Goal: Task Accomplishment & Management: Complete application form

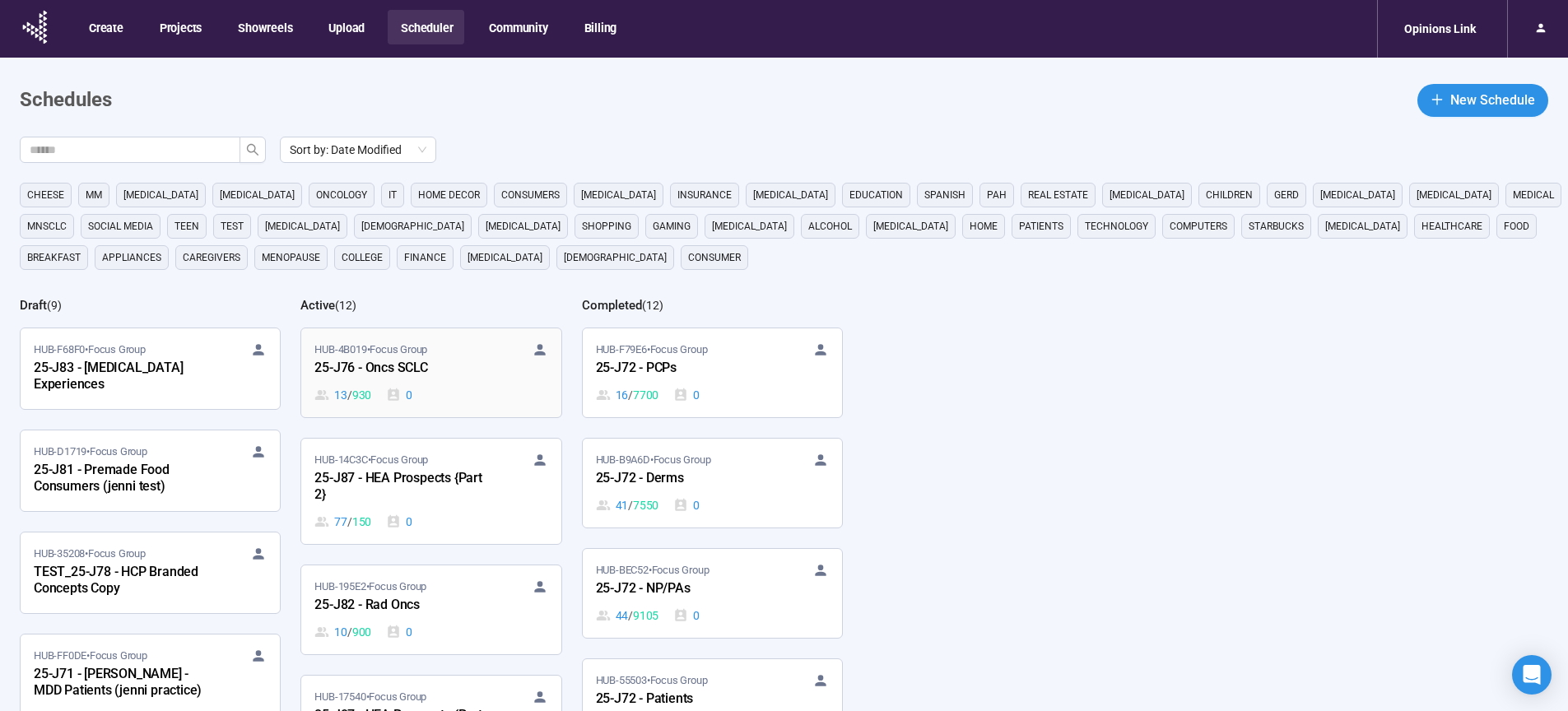
click at [391, 363] on div "25-J76 - Oncs SCLC" at bounding box center [405, 368] width 181 height 21
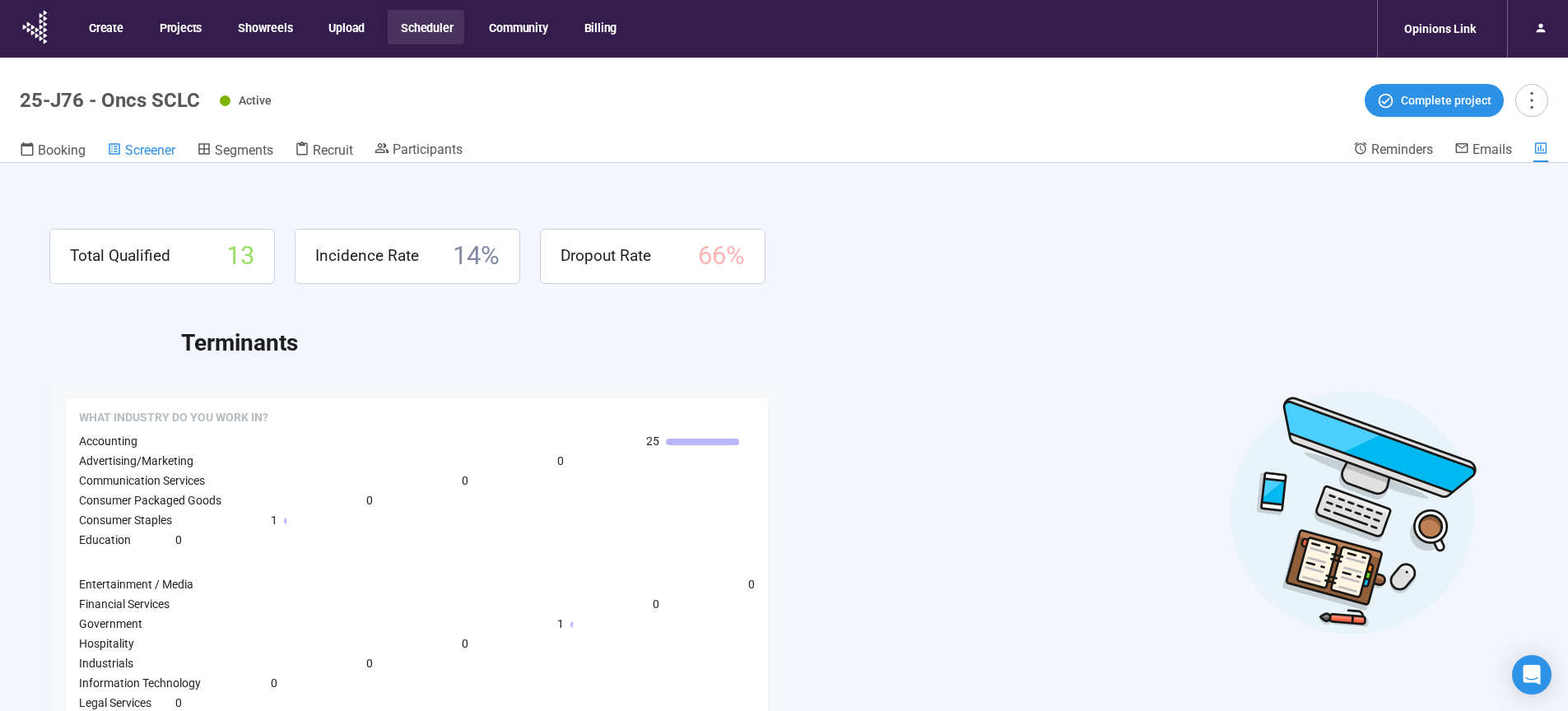
click at [128, 157] on span "Screener" at bounding box center [150, 151] width 50 height 16
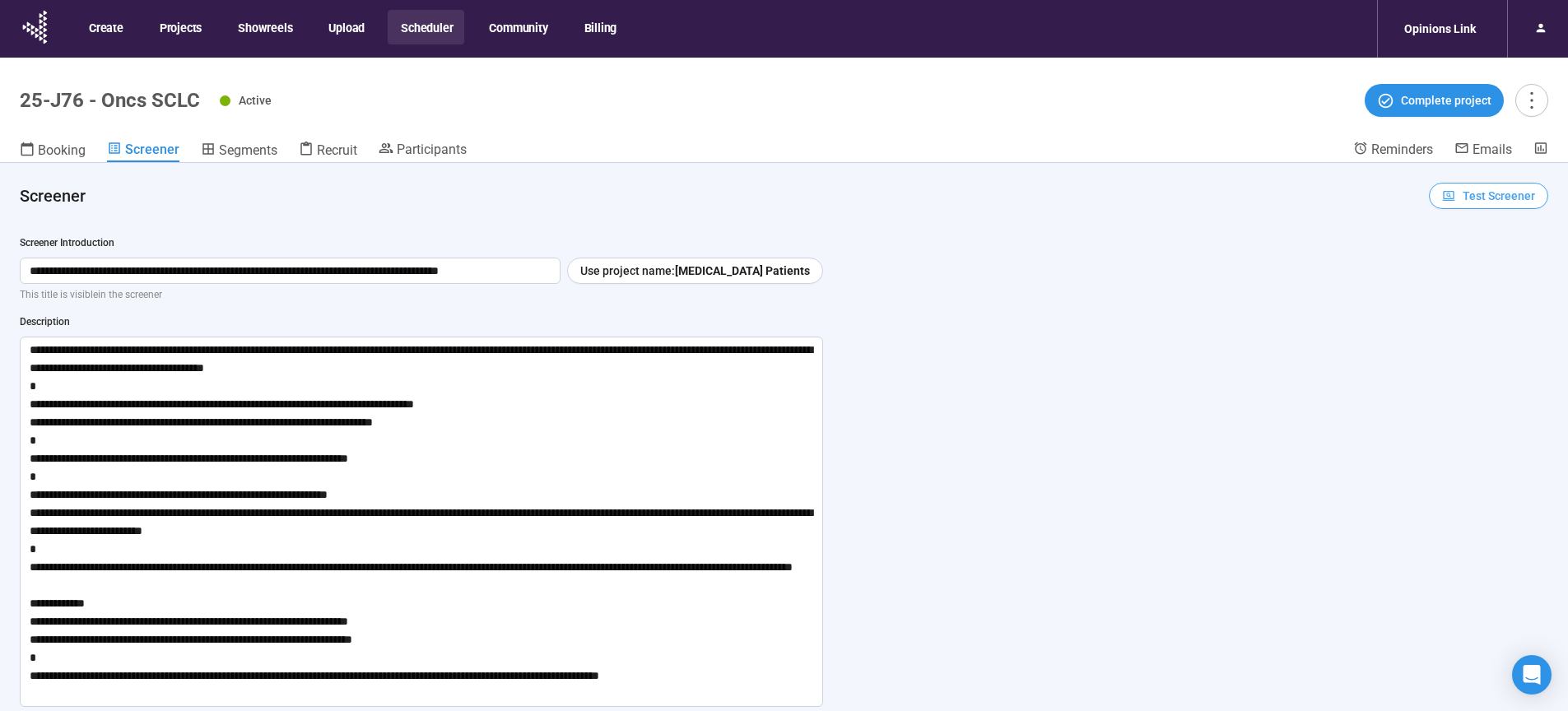
click at [1477, 189] on span "Test Screener" at bounding box center [1499, 196] width 73 height 18
click at [1473, 283] on link "Test screener" at bounding box center [1464, 281] width 67 height 13
click at [230, 145] on span "Segments" at bounding box center [248, 151] width 58 height 16
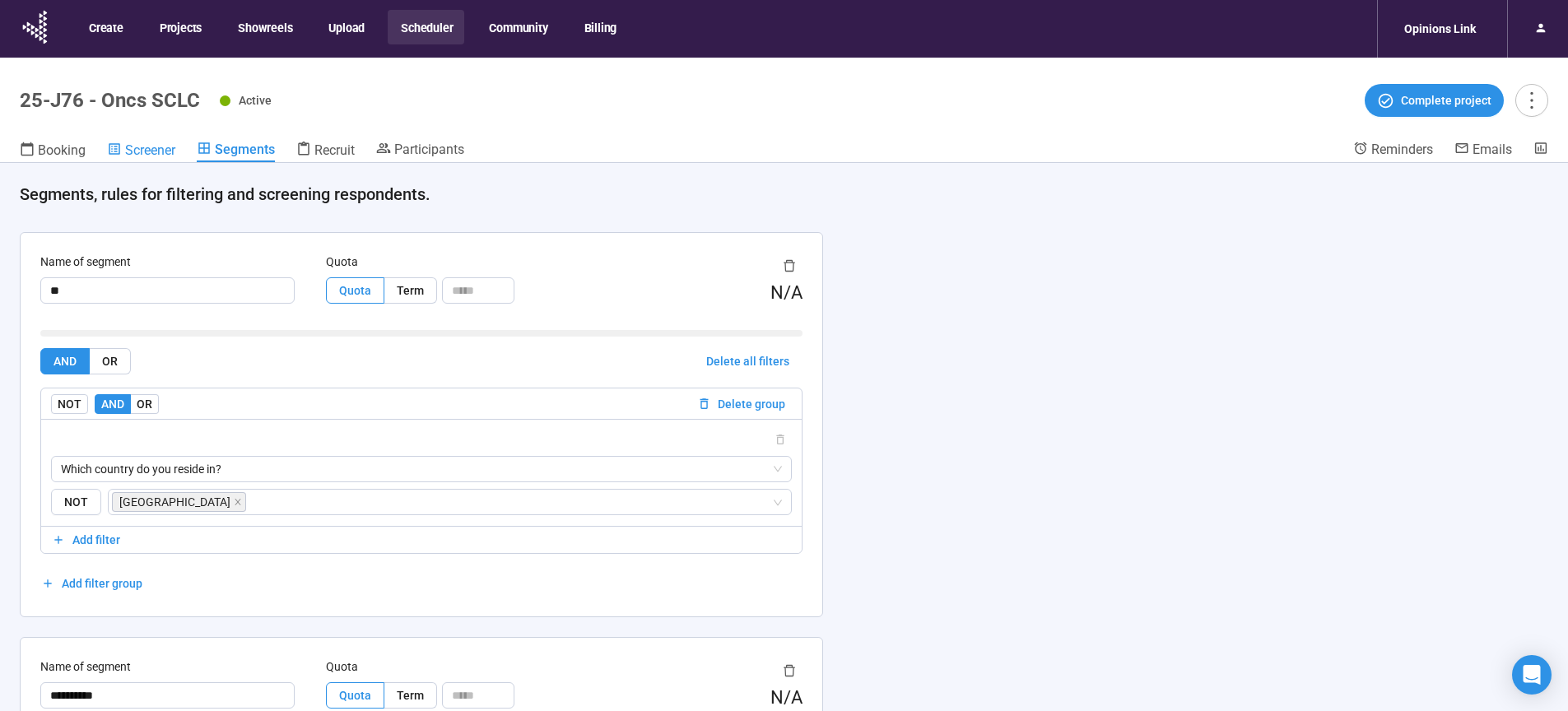
click at [158, 151] on span "Screener" at bounding box center [150, 151] width 50 height 16
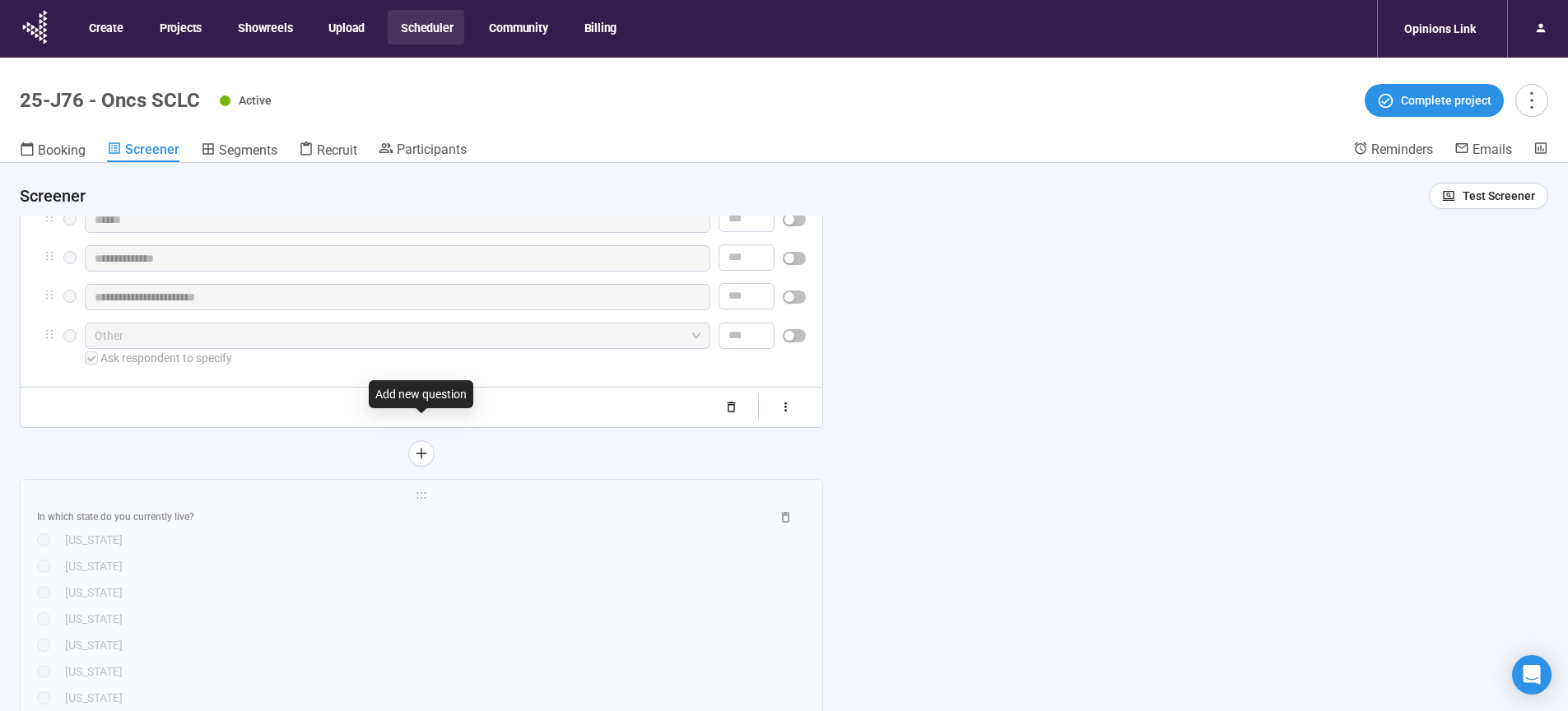
scroll to position [965, 0]
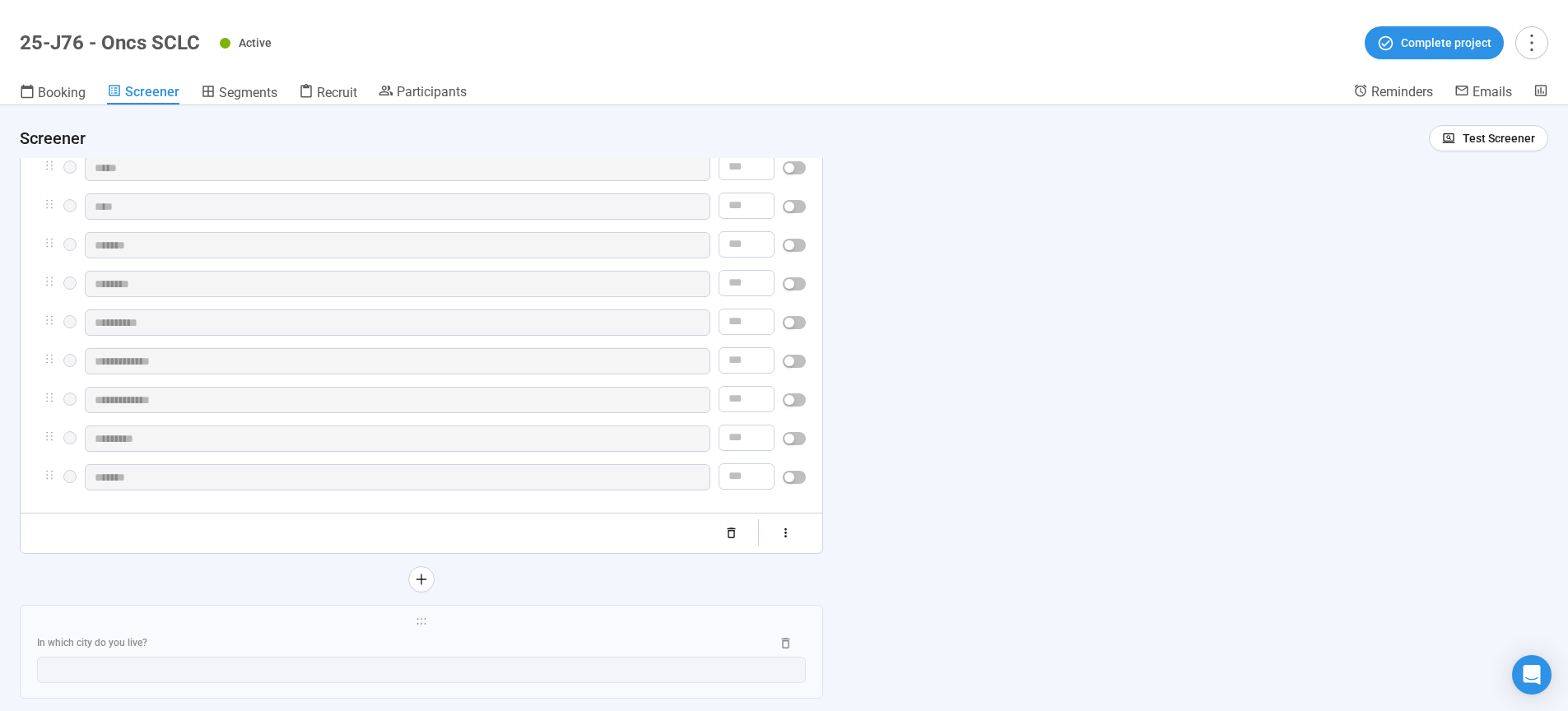
scroll to position [2730, 0]
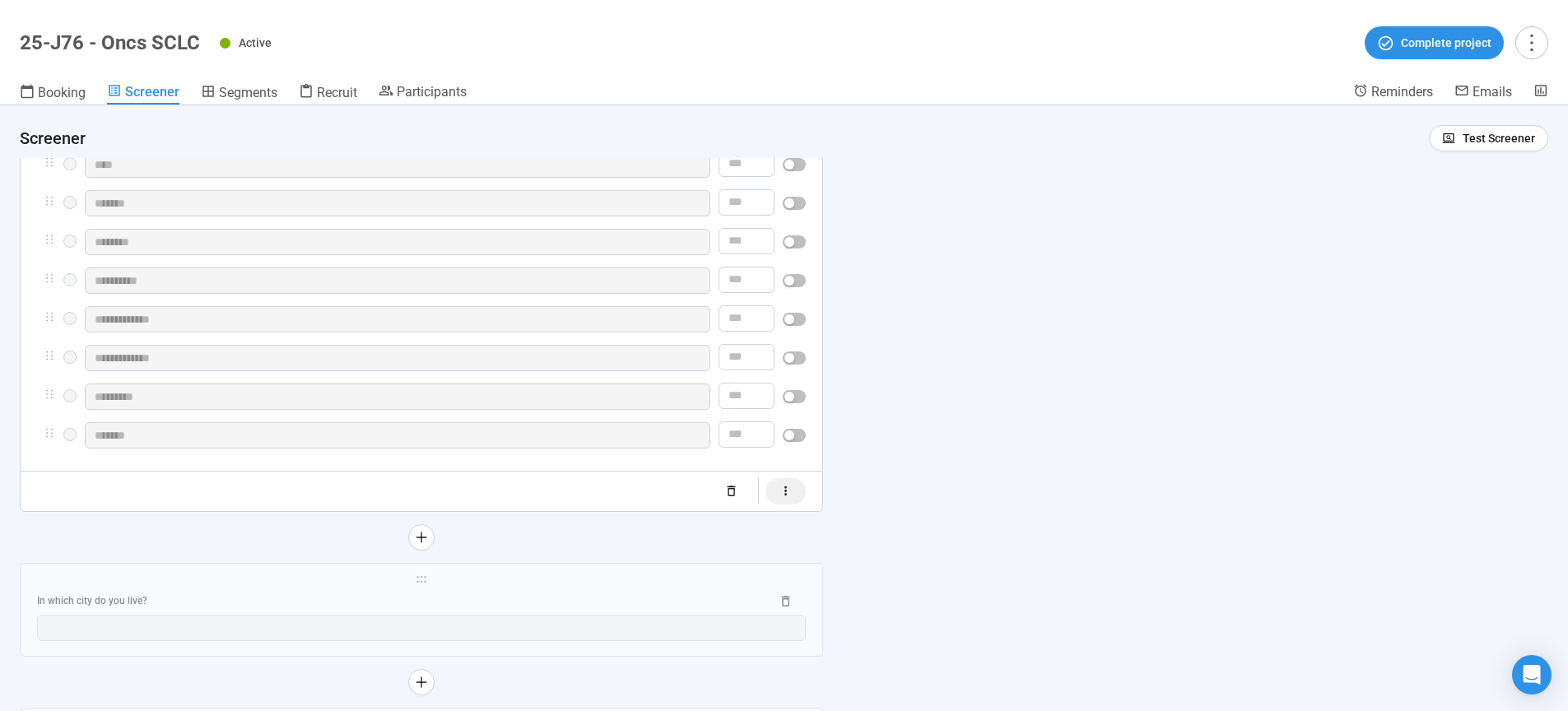
click at [791, 498] on icon "button" at bounding box center [786, 491] width 14 height 14
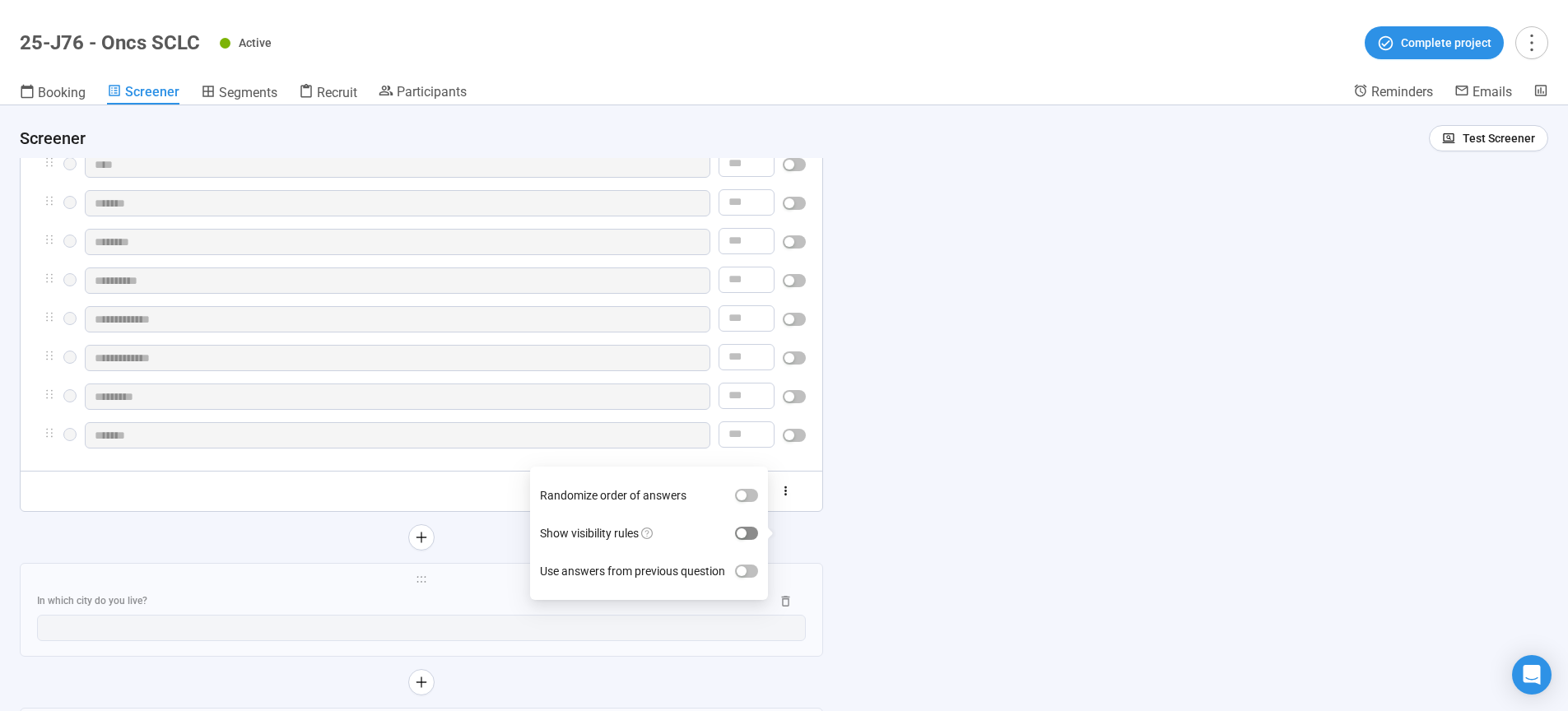
click at [748, 535] on span "button" at bounding box center [747, 532] width 23 height 13
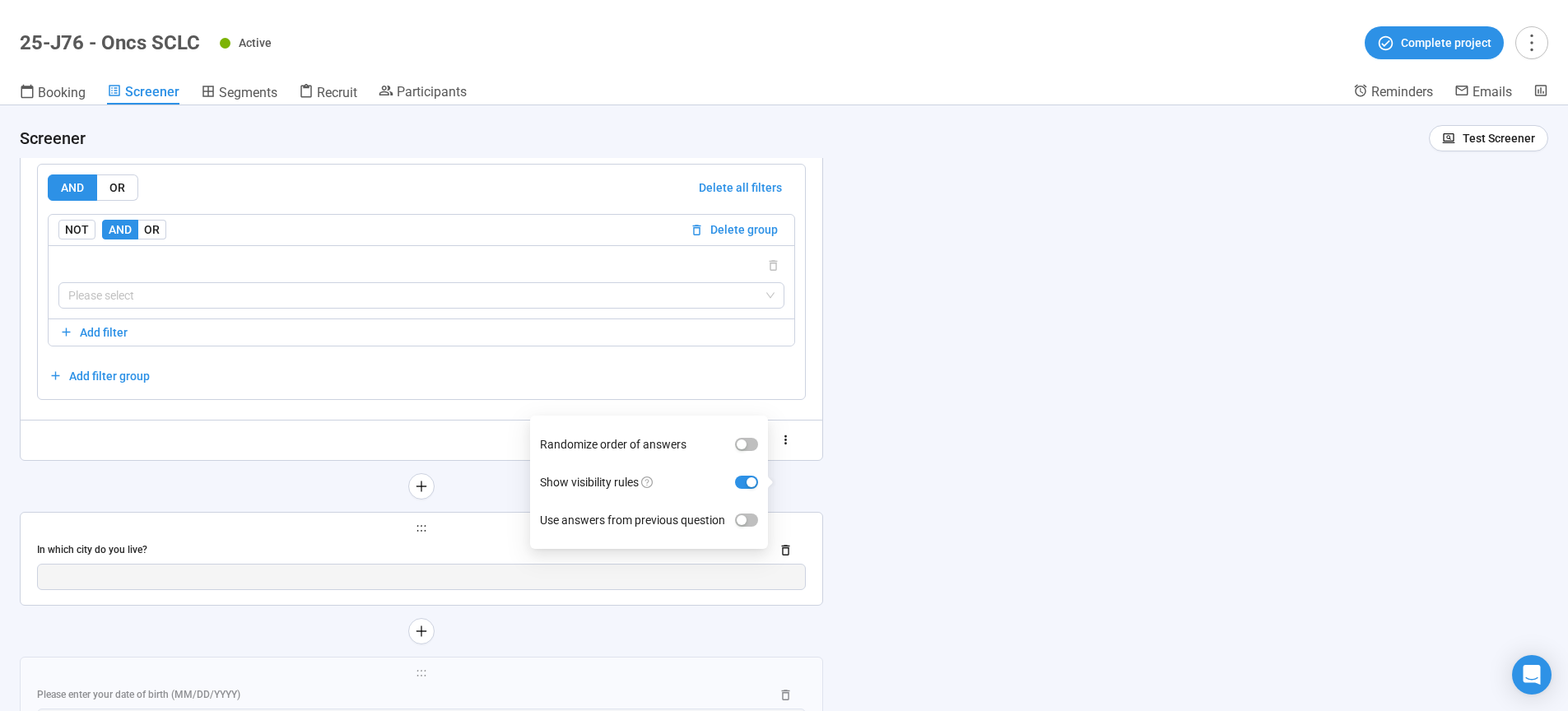
scroll to position [3094, 0]
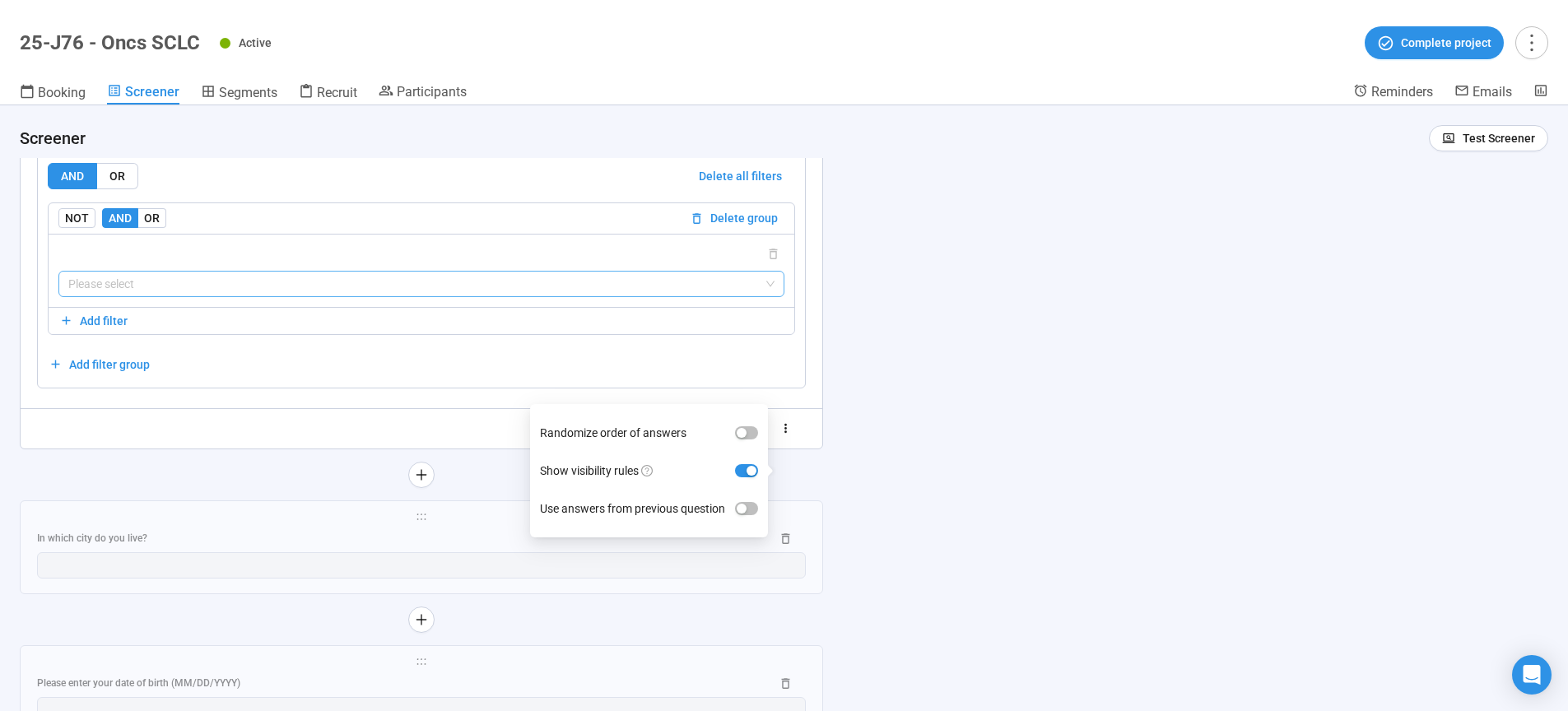
click at [144, 296] on input "search" at bounding box center [421, 284] width 706 height 25
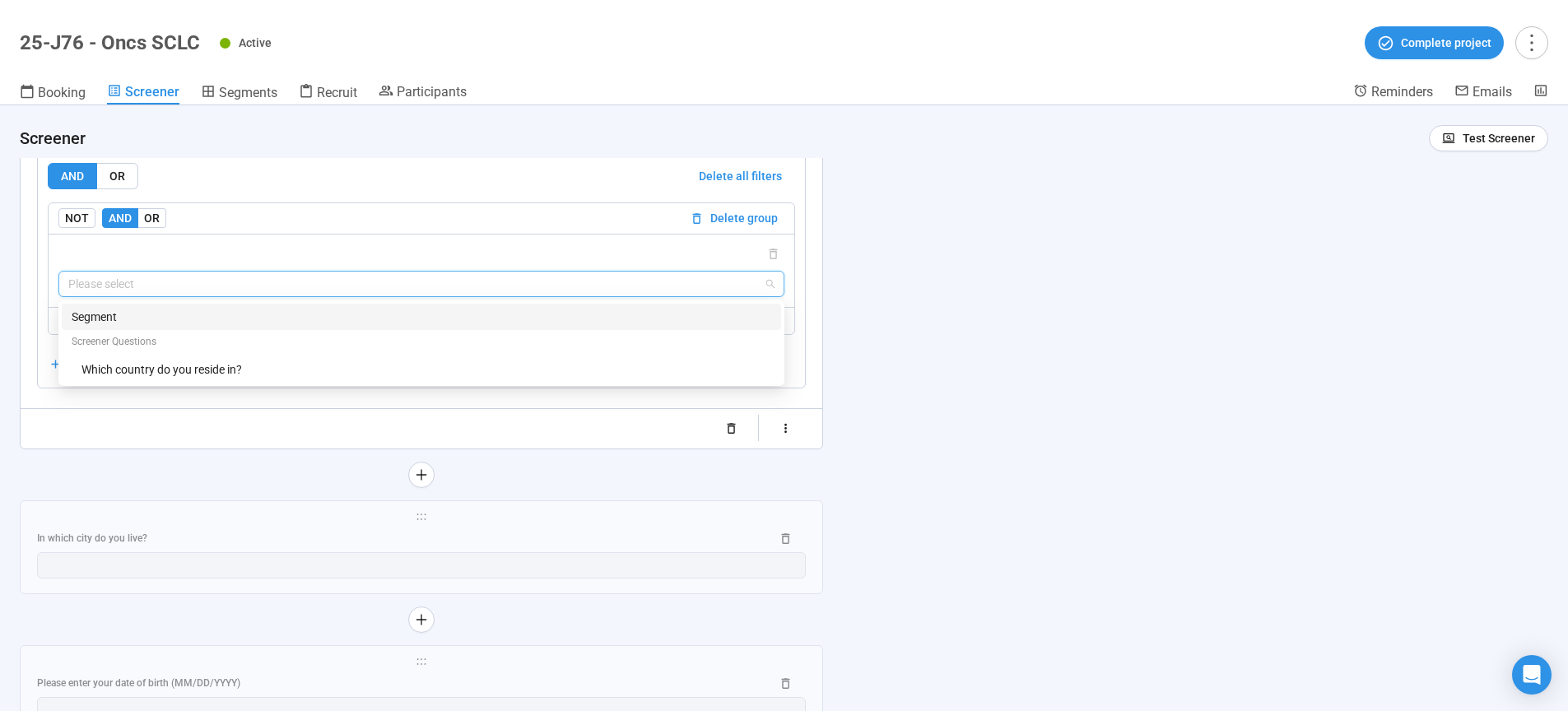
click at [104, 326] on div "Segment" at bounding box center [422, 316] width 700 height 18
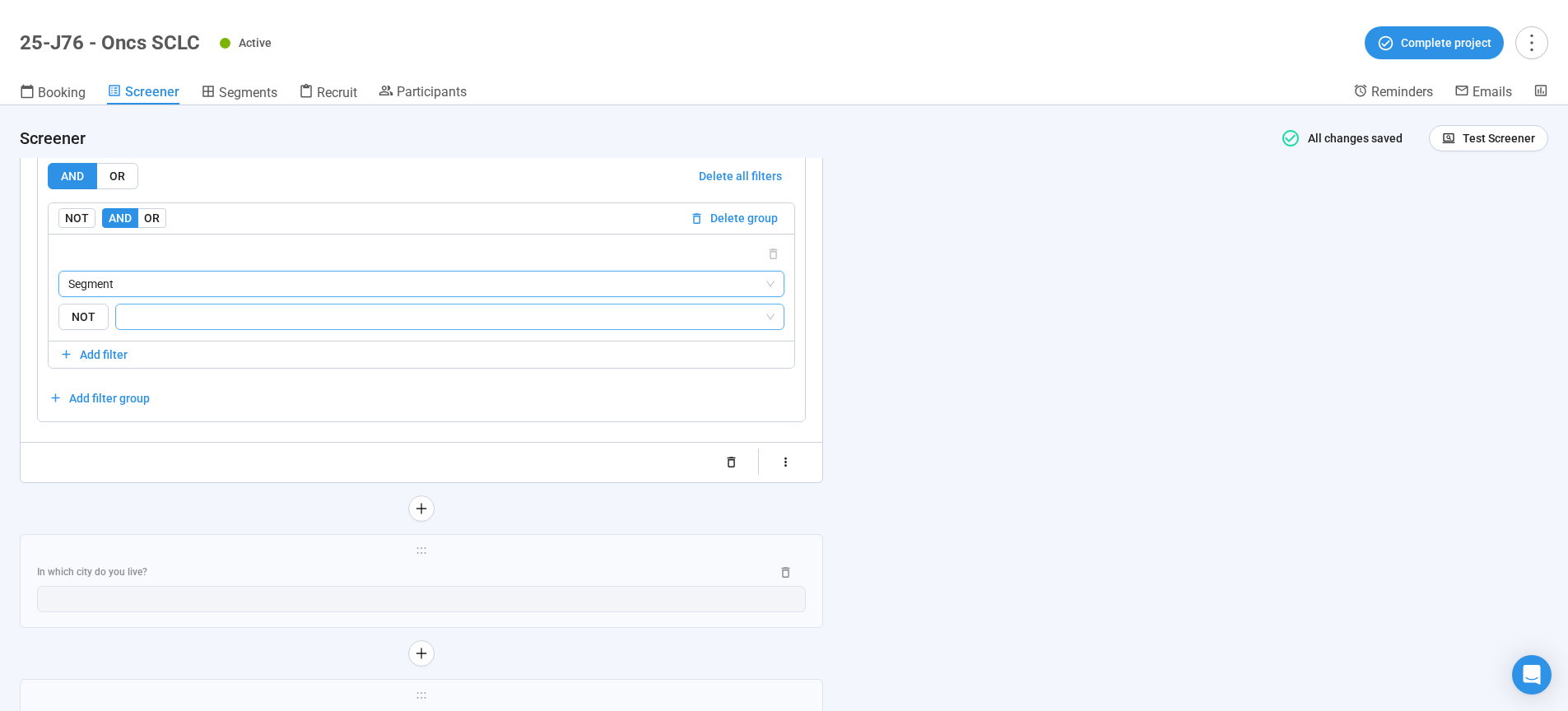
click at [151, 327] on input "search" at bounding box center [445, 316] width 638 height 19
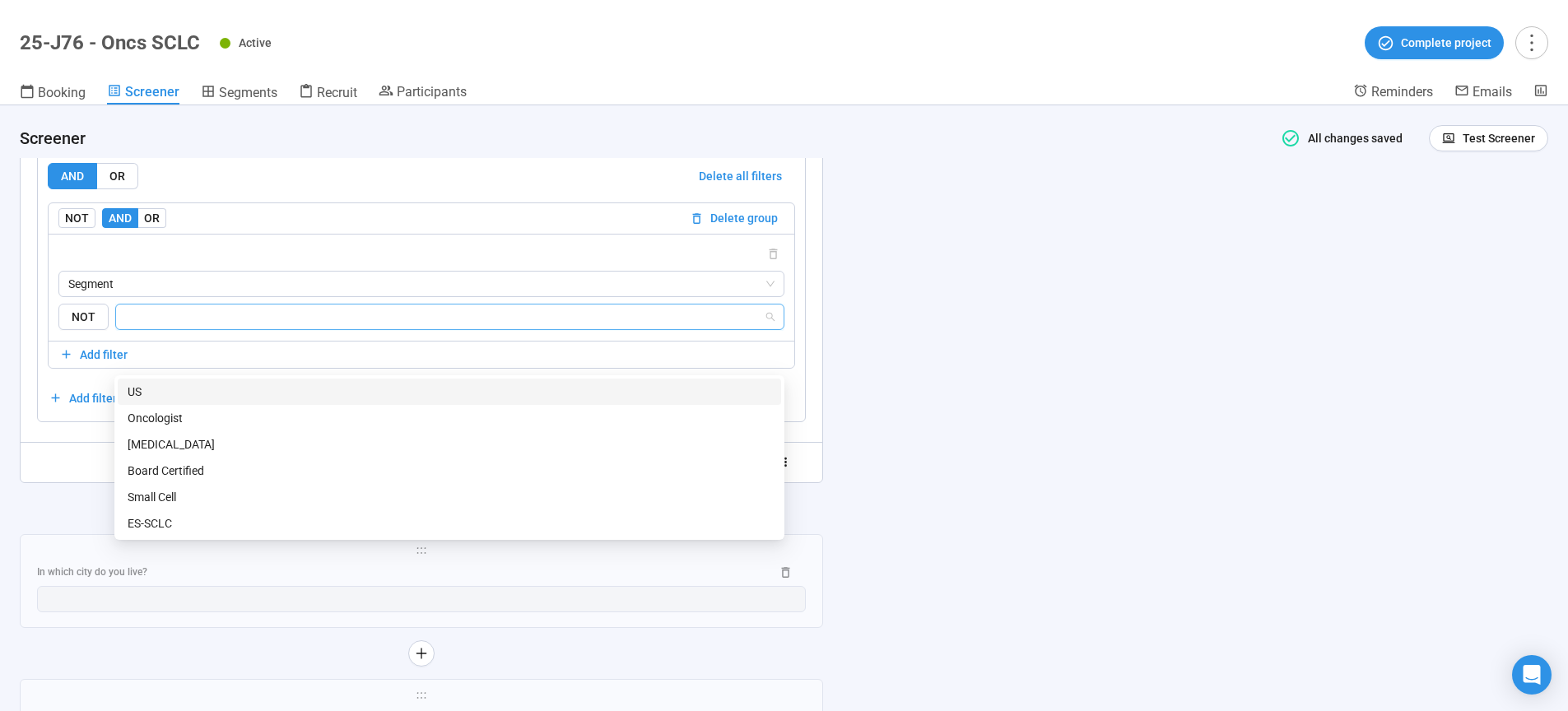
click at [141, 394] on div "US" at bounding box center [449, 391] width 643 height 18
click at [1118, 422] on div "**********" at bounding box center [784, 408] width 1568 height 606
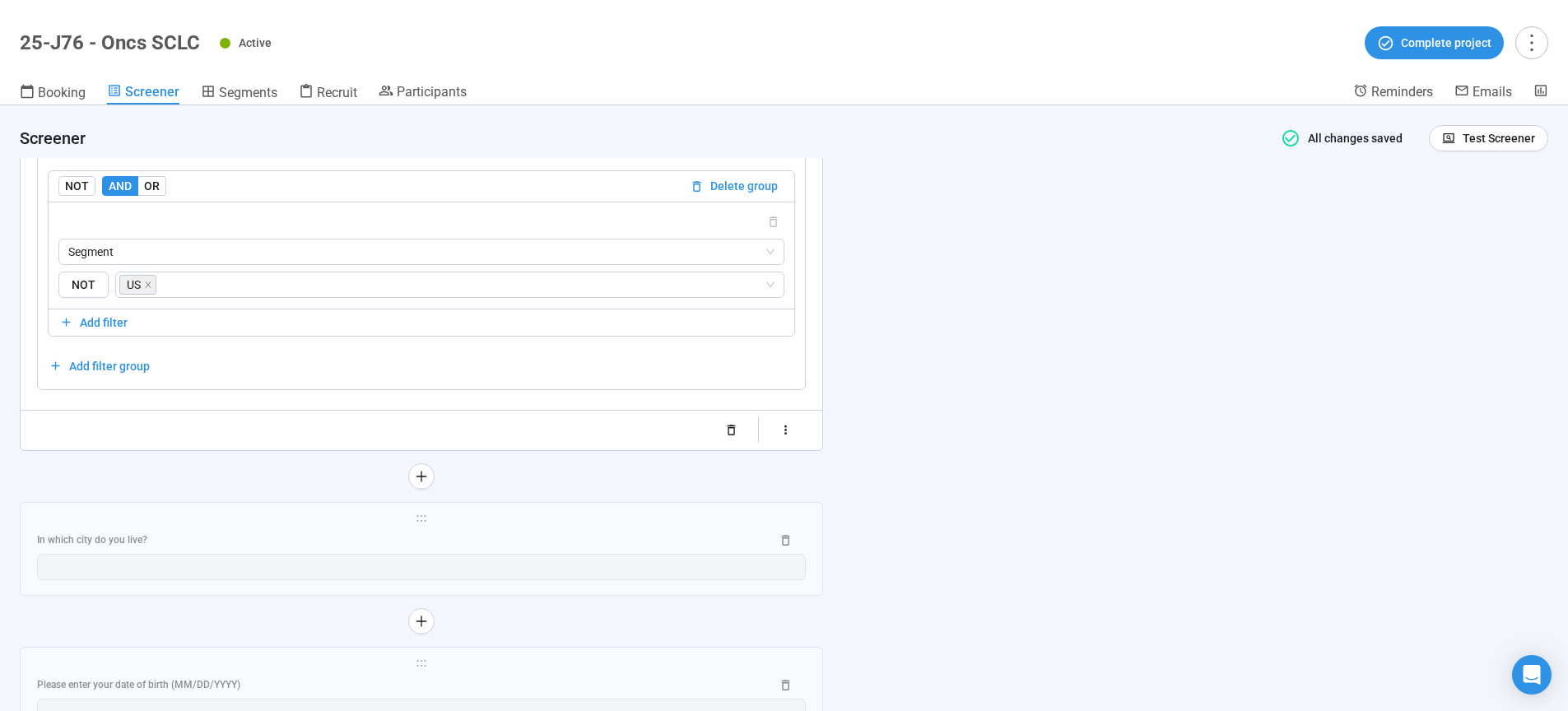
scroll to position [3135, 0]
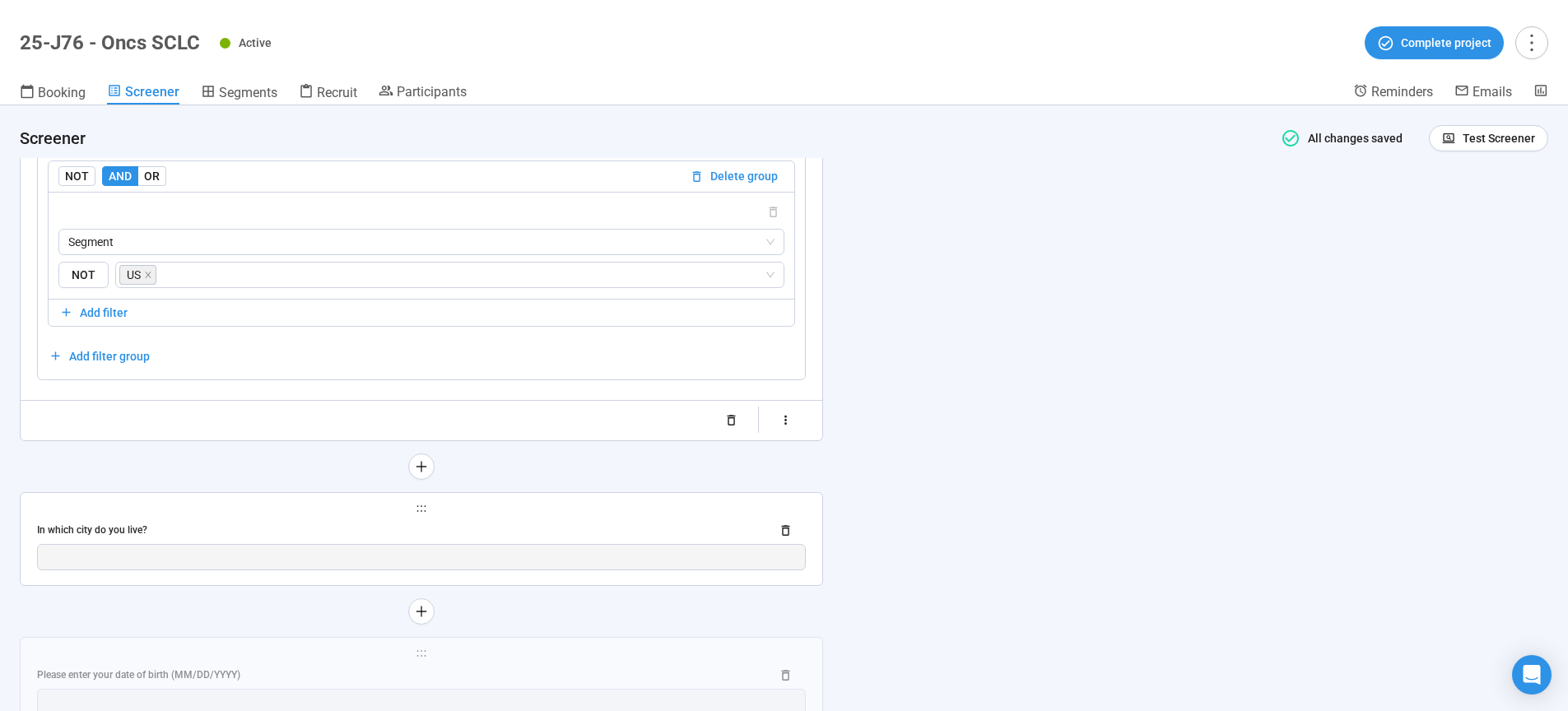
click at [579, 514] on span "holder" at bounding box center [422, 508] width 769 height 12
click at [582, 559] on div "**********" at bounding box center [421, 538] width 802 height 92
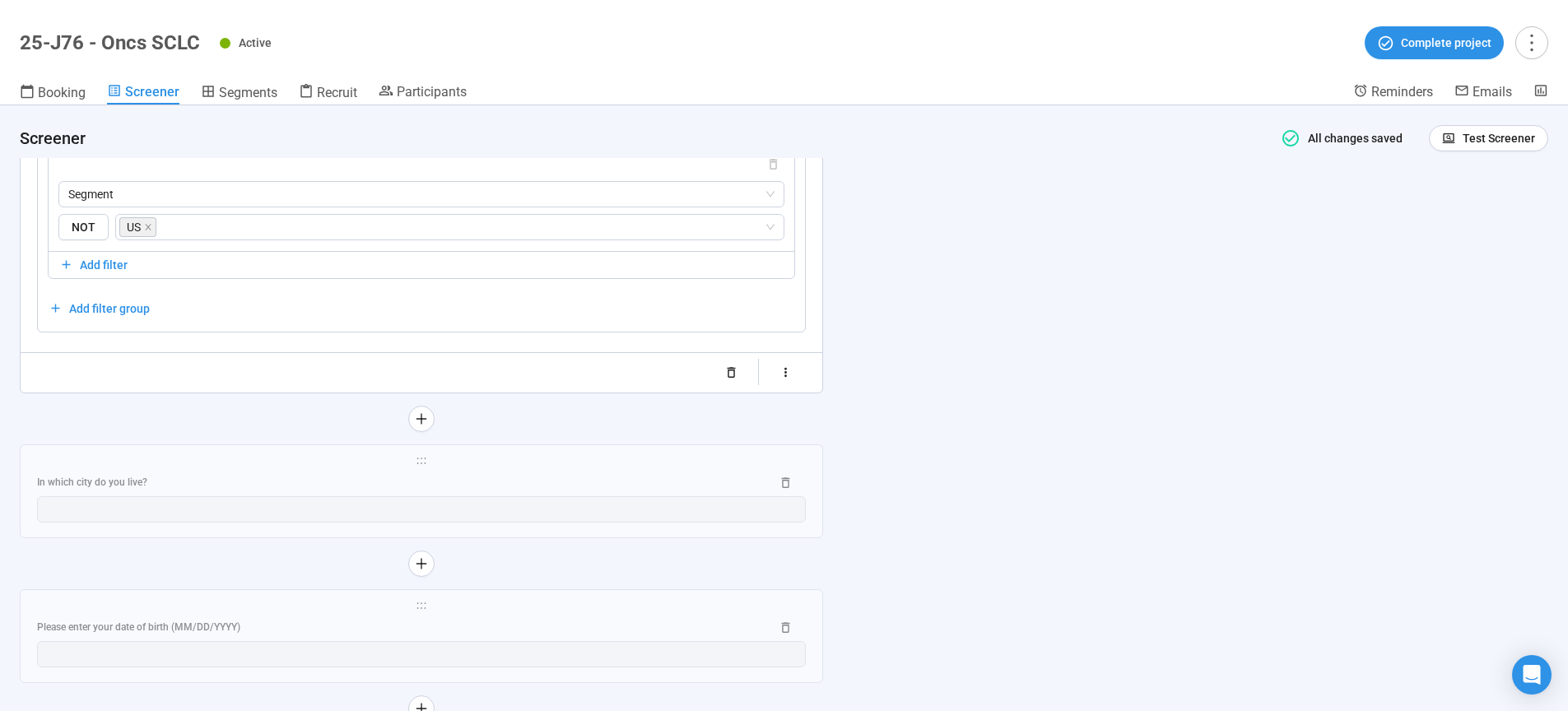
scroll to position [3289, 0]
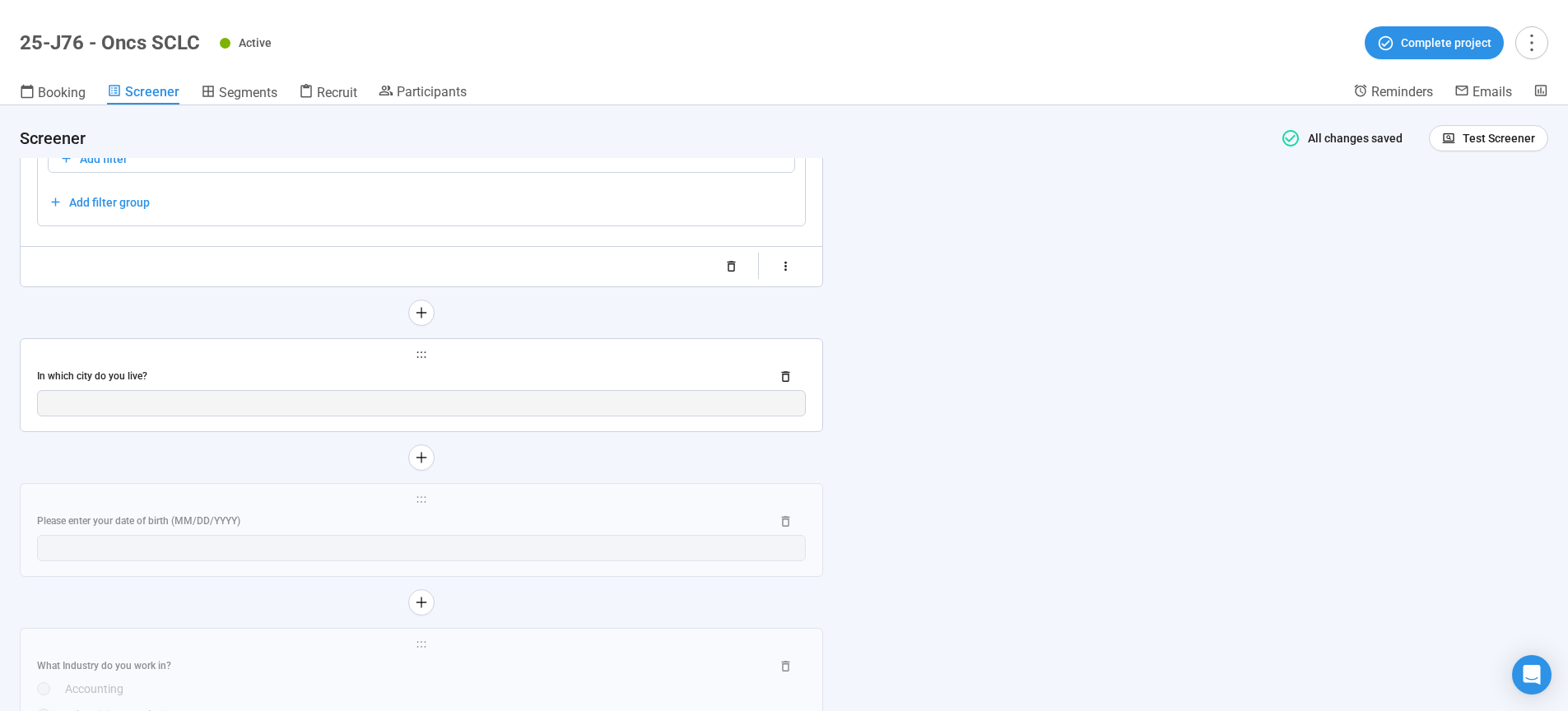
click at [676, 403] on div "**********" at bounding box center [421, 385] width 802 height 92
click at [526, 384] on div "In which city do you live?" at bounding box center [397, 376] width 720 height 16
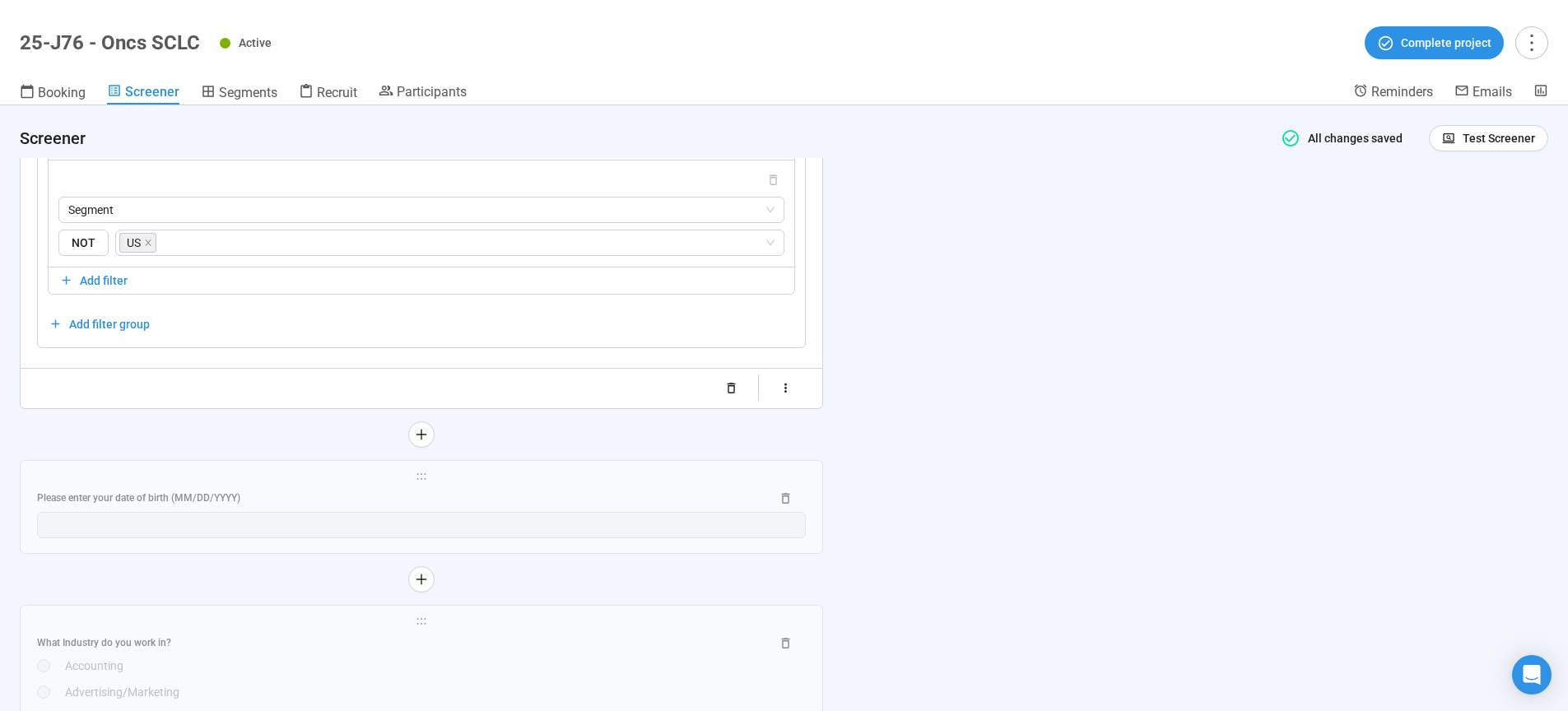
scroll to position [2709, 0]
click at [587, 487] on div "Please enter your date of birth (MM/DD/YYYY)" at bounding box center [397, 491] width 720 height 16
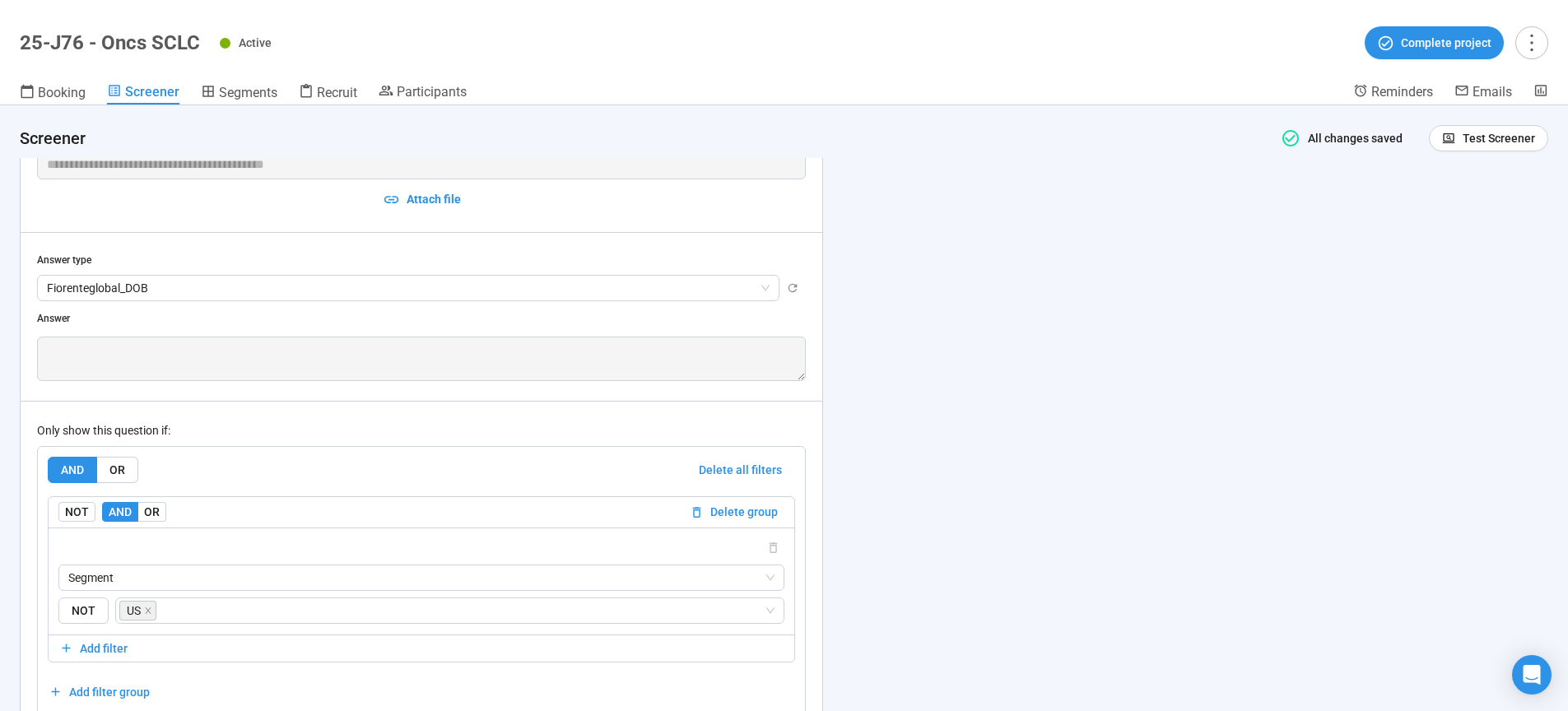
scroll to position [2632, 0]
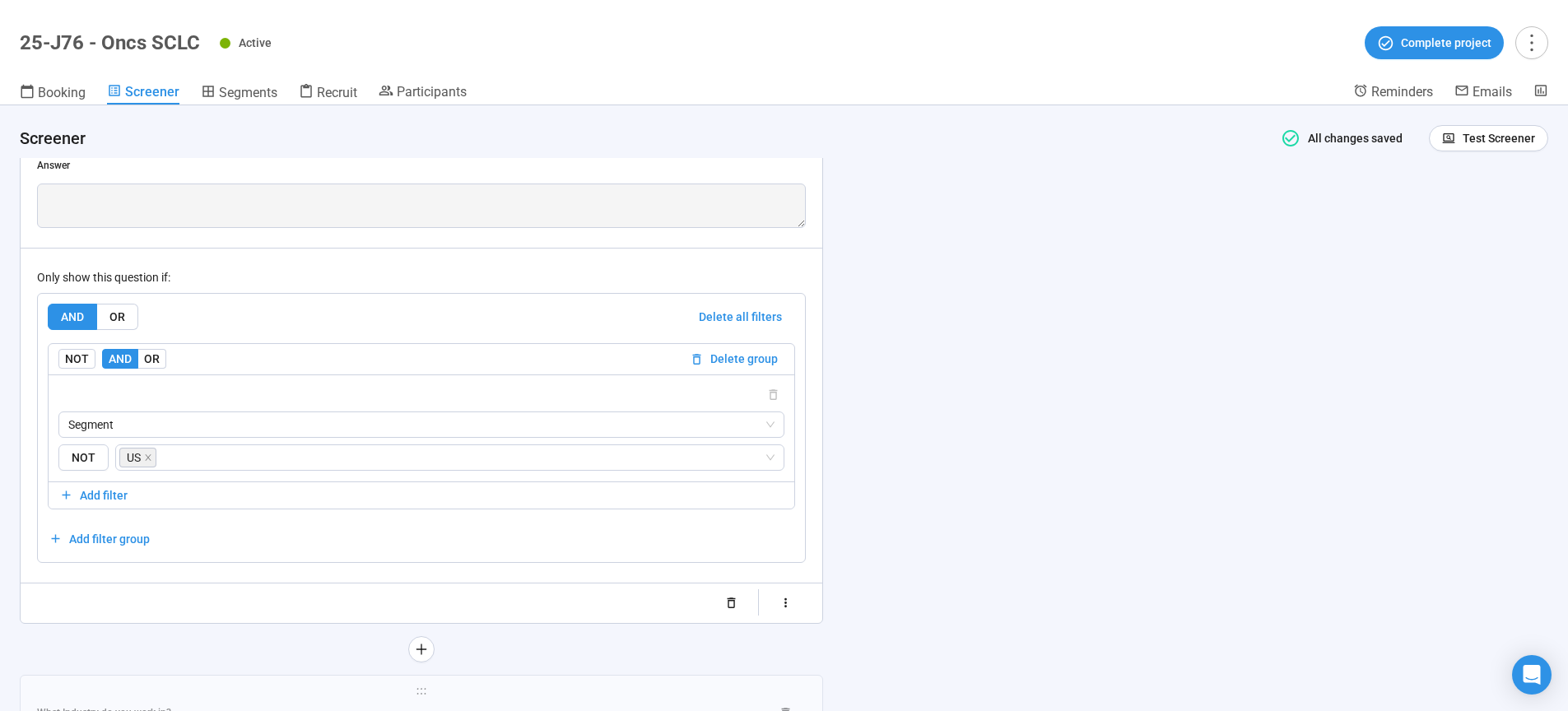
click at [1389, 474] on div "**********" at bounding box center [784, 408] width 1568 height 606
click at [1480, 140] on span "Test Screener" at bounding box center [1499, 138] width 73 height 18
click at [1451, 229] on link "Test screener" at bounding box center [1464, 223] width 67 height 13
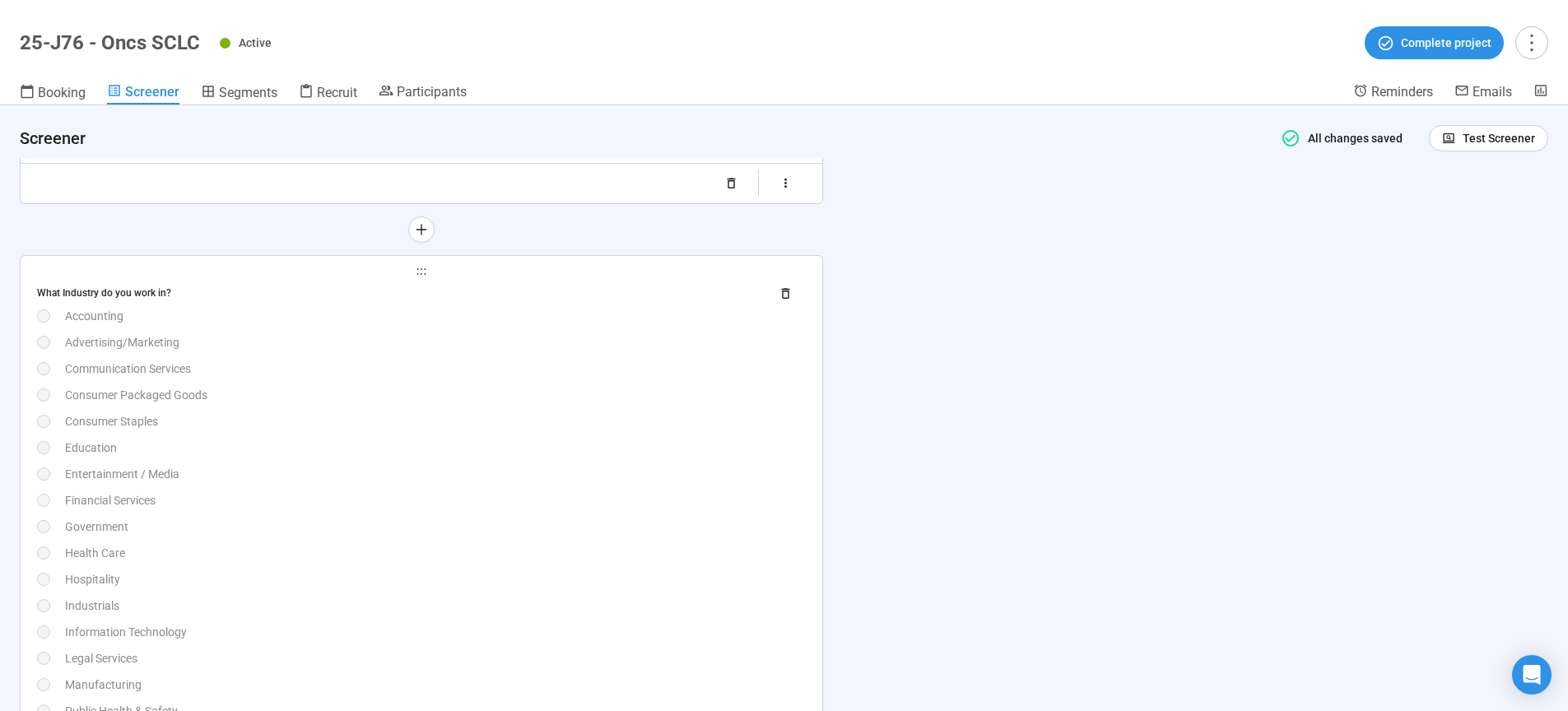
scroll to position [3136, 0]
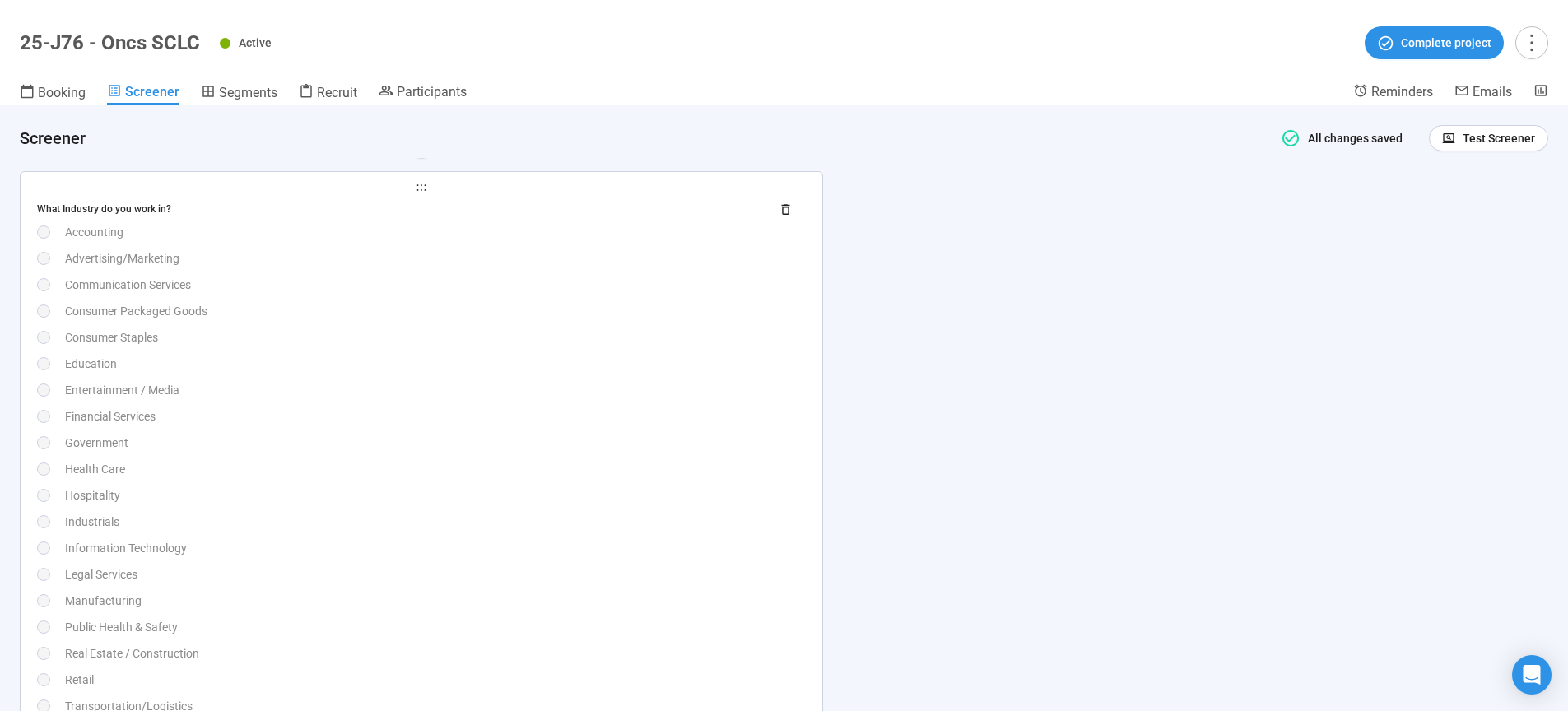
click at [643, 483] on div "What Industry do you work in? Accounting Advertising/Marketing Communication Se…" at bounding box center [422, 495] width 769 height 597
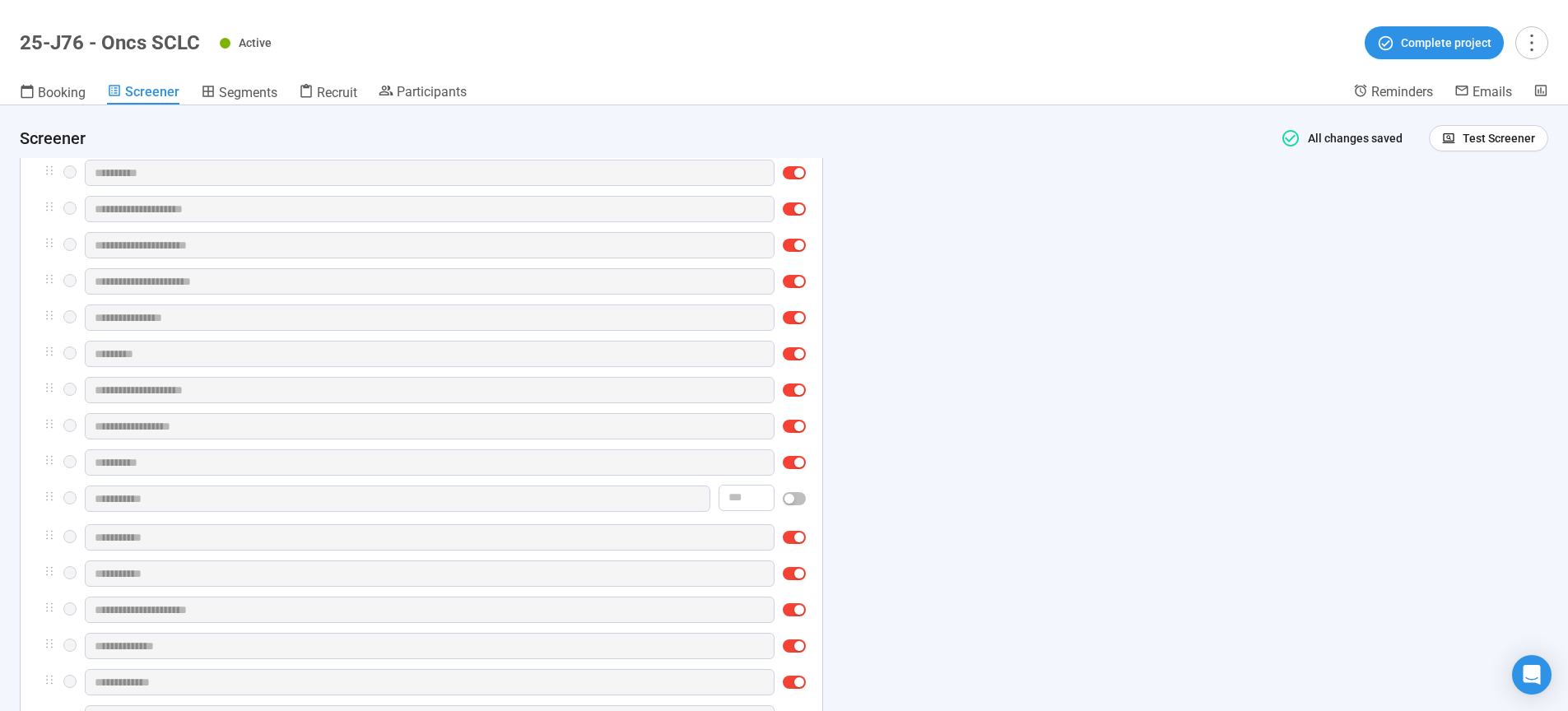
scroll to position [3403, 0]
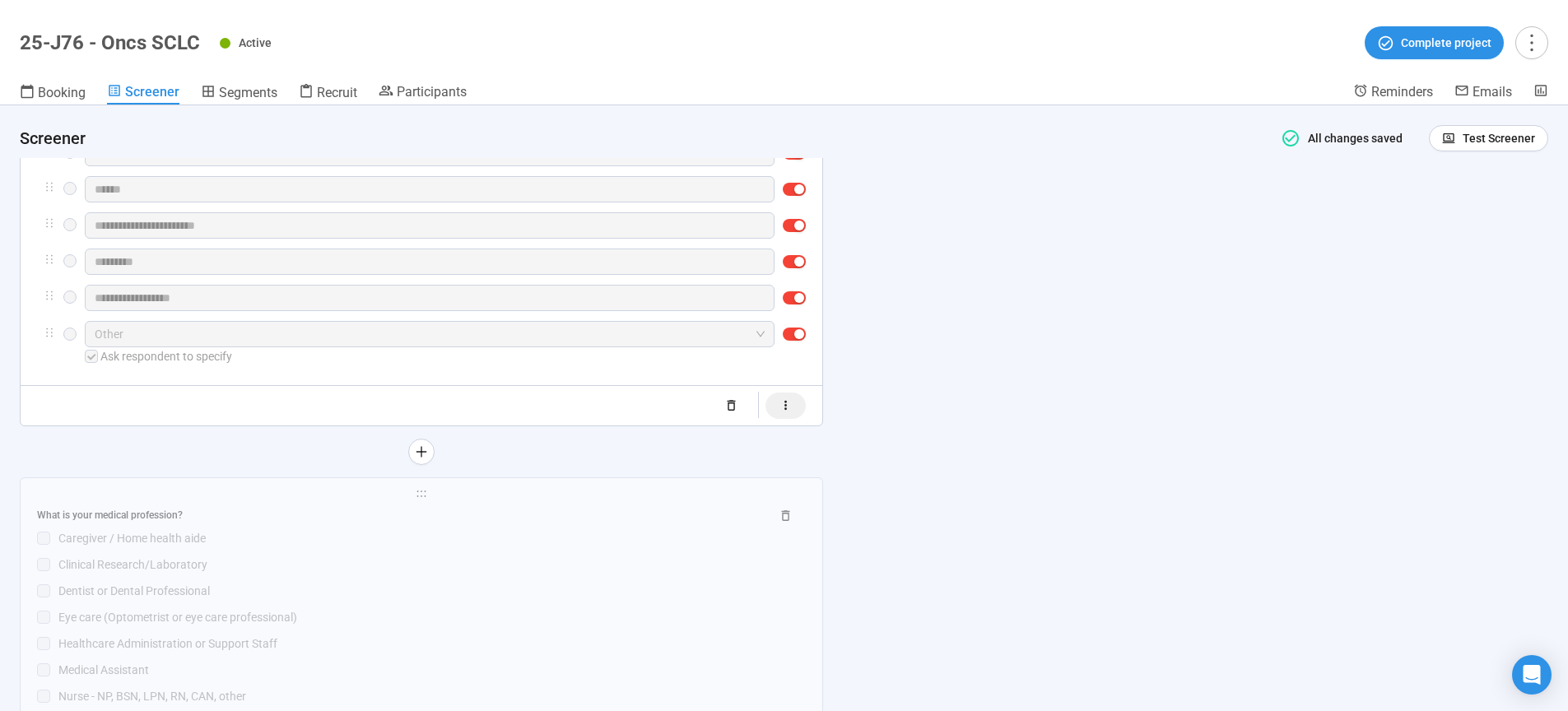
click at [788, 410] on icon "button" at bounding box center [786, 406] width 14 height 14
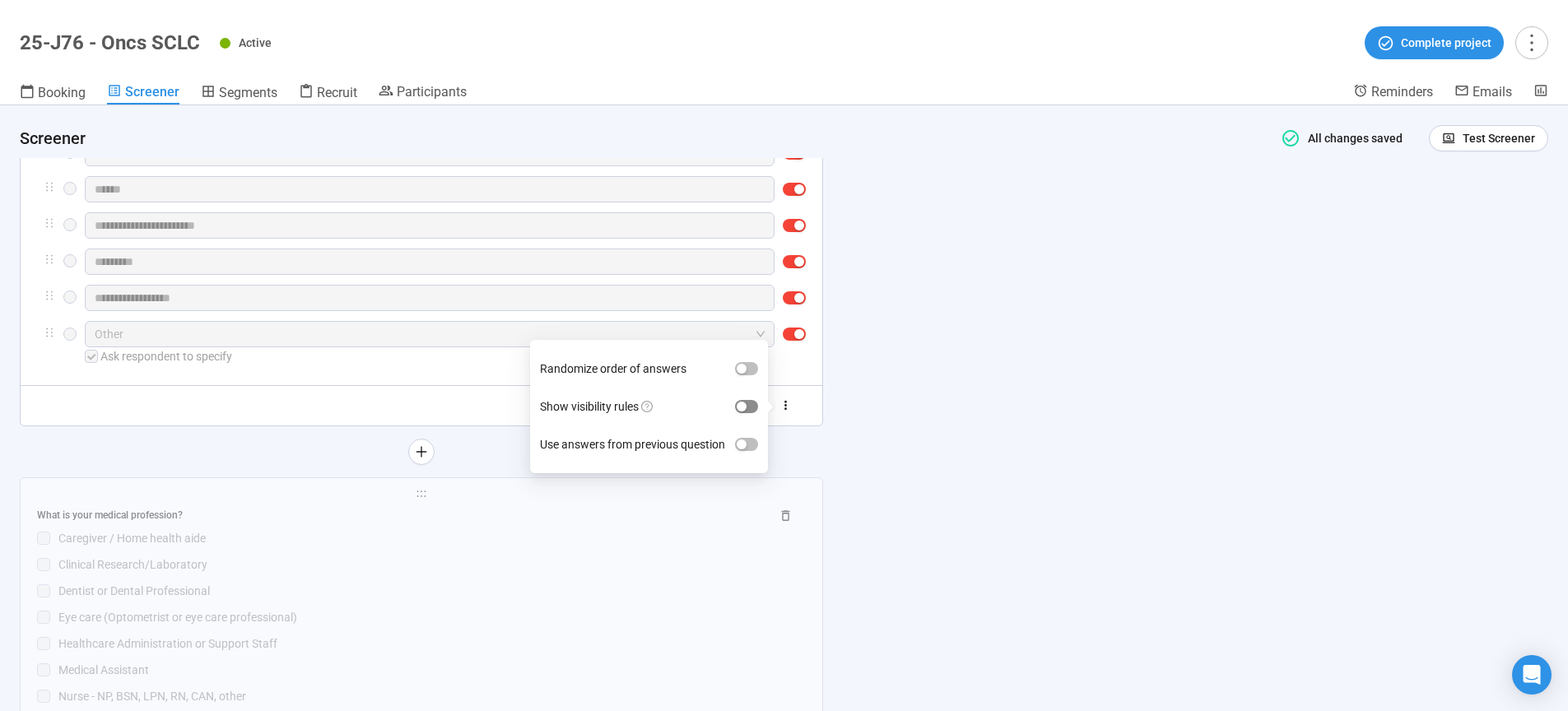
click at [750, 408] on span "button" at bounding box center [747, 406] width 23 height 13
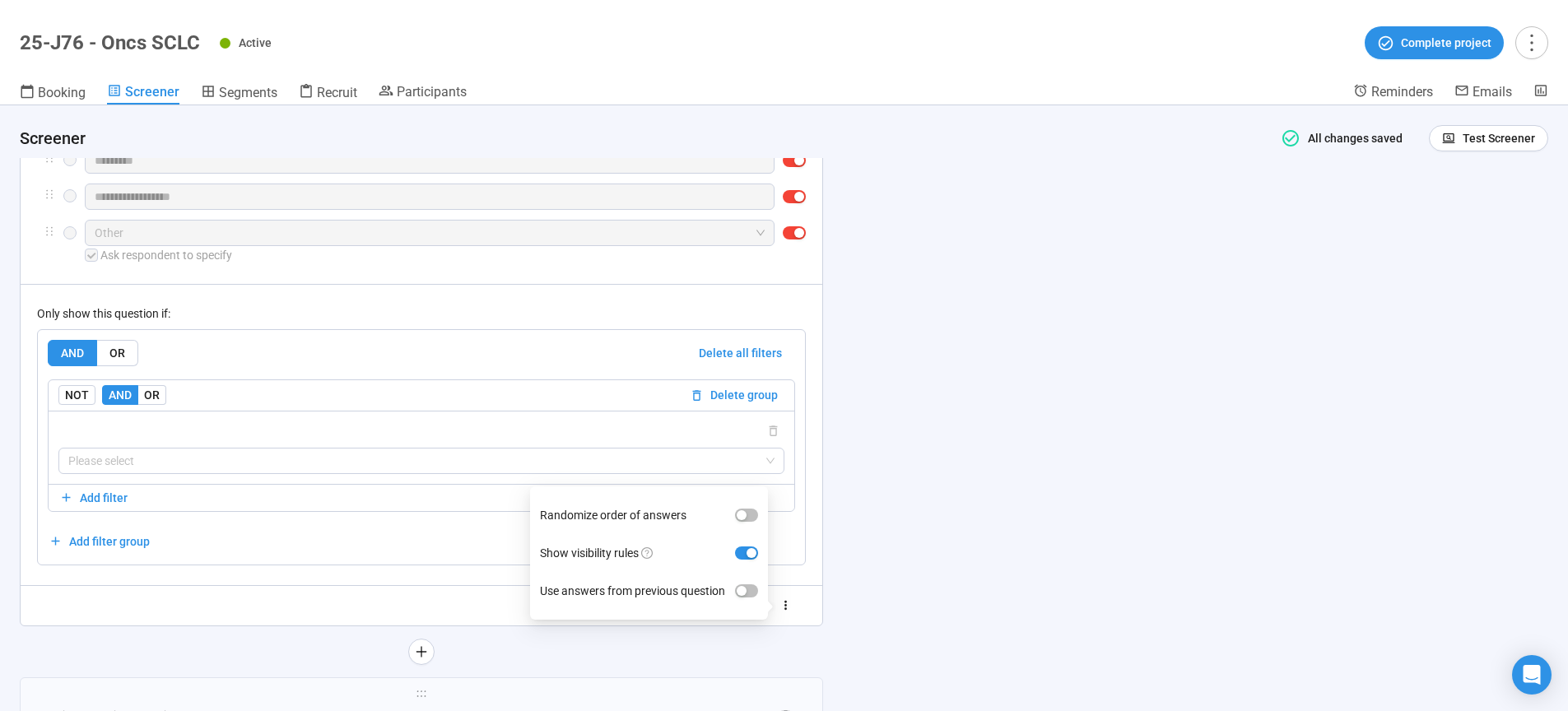
scroll to position [3557, 0]
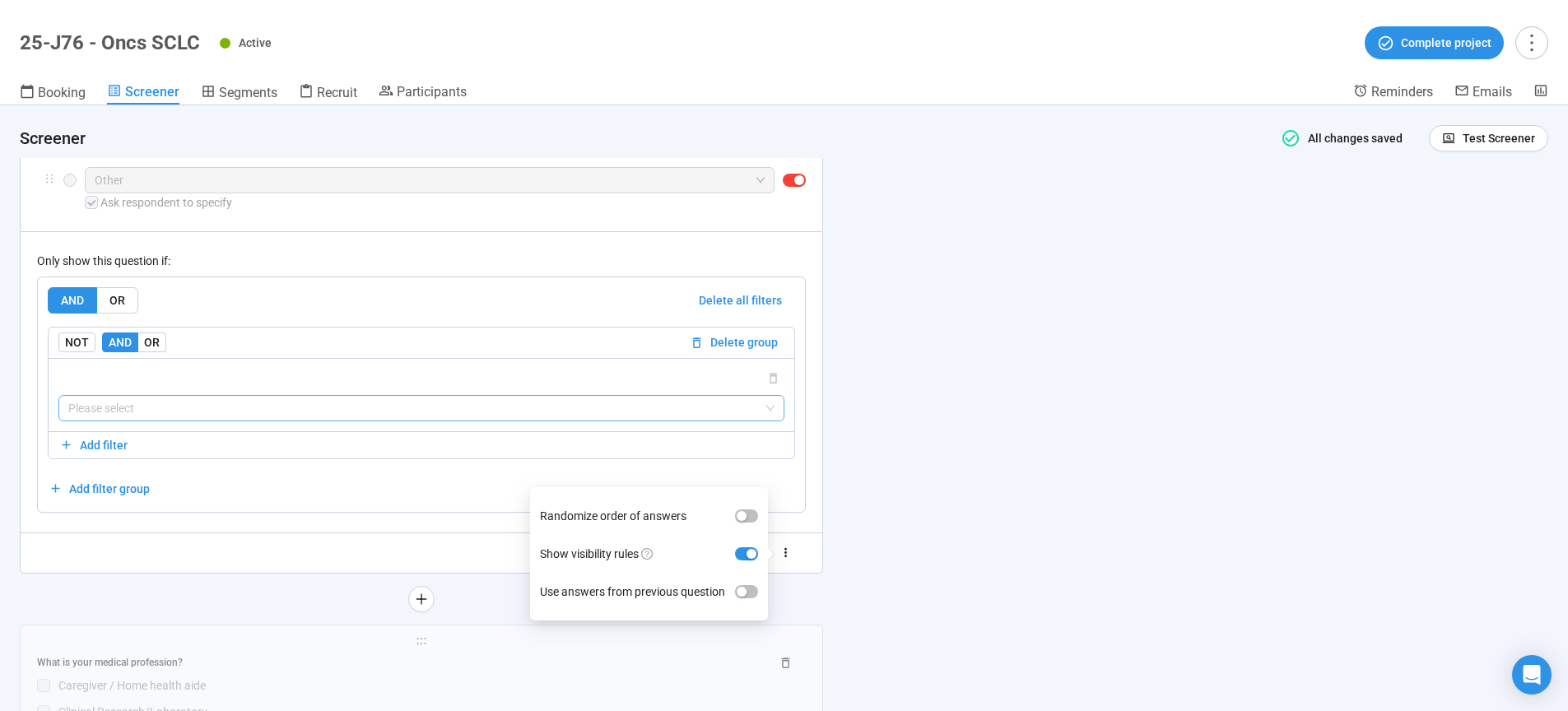
click at [260, 406] on input "search" at bounding box center [421, 408] width 706 height 25
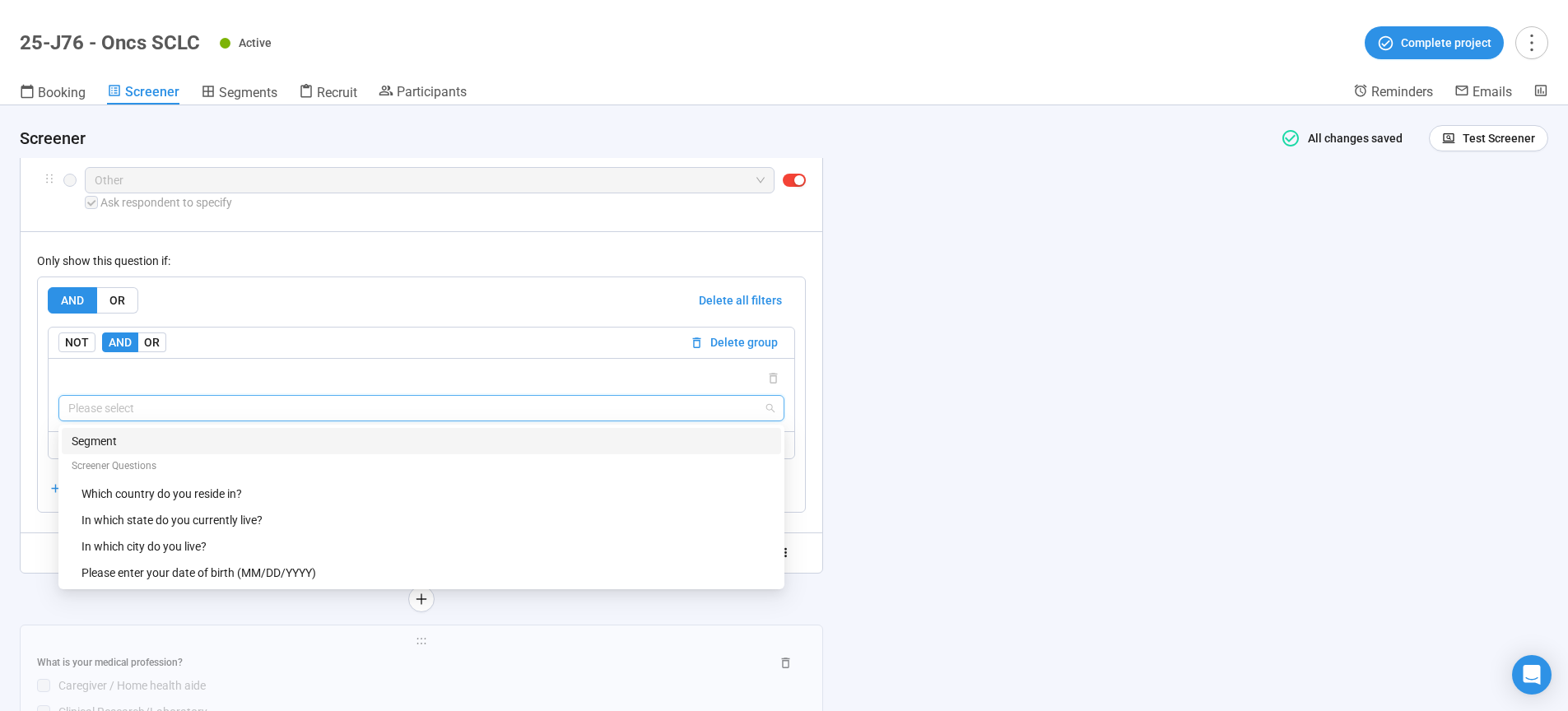
click at [97, 445] on div "Segment" at bounding box center [422, 441] width 700 height 18
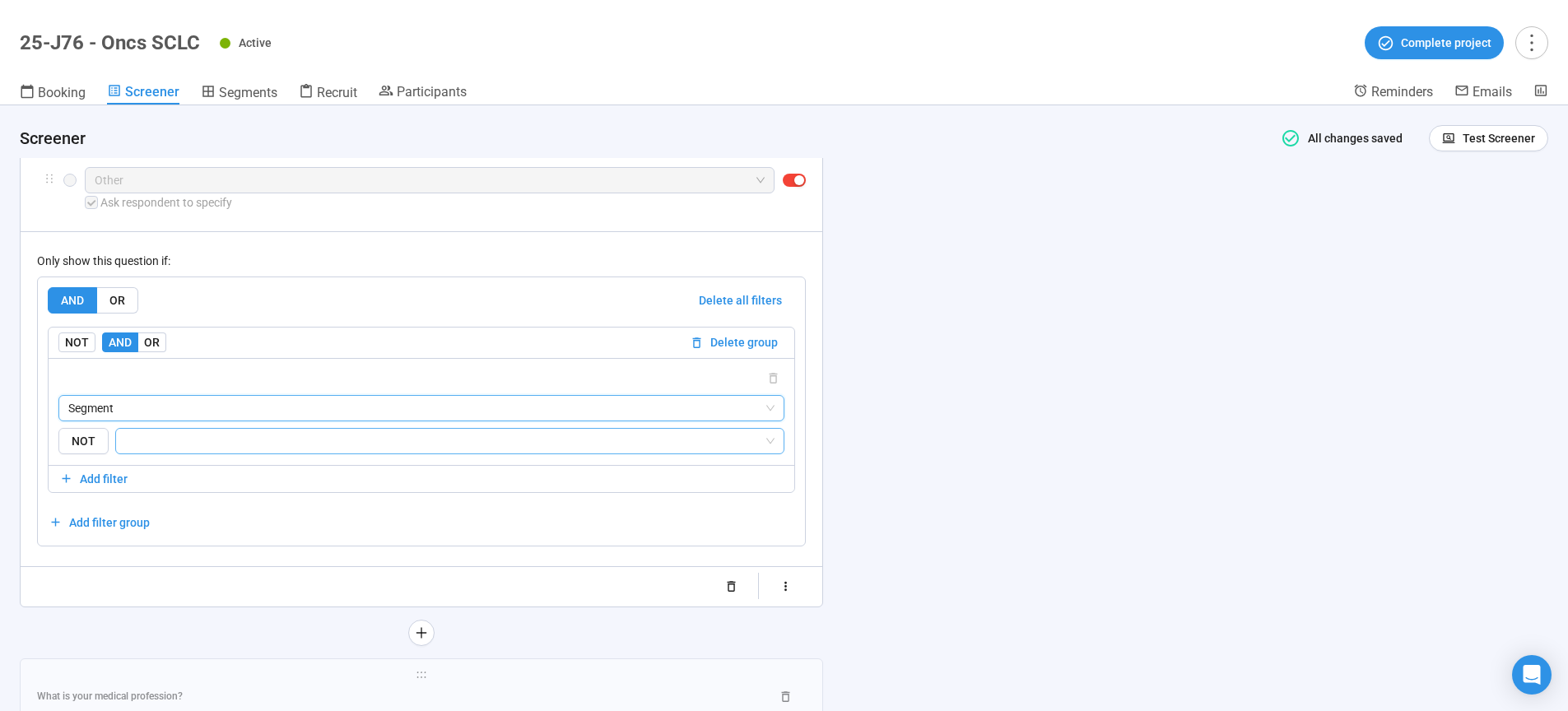
click at [136, 444] on input "search" at bounding box center [445, 441] width 638 height 19
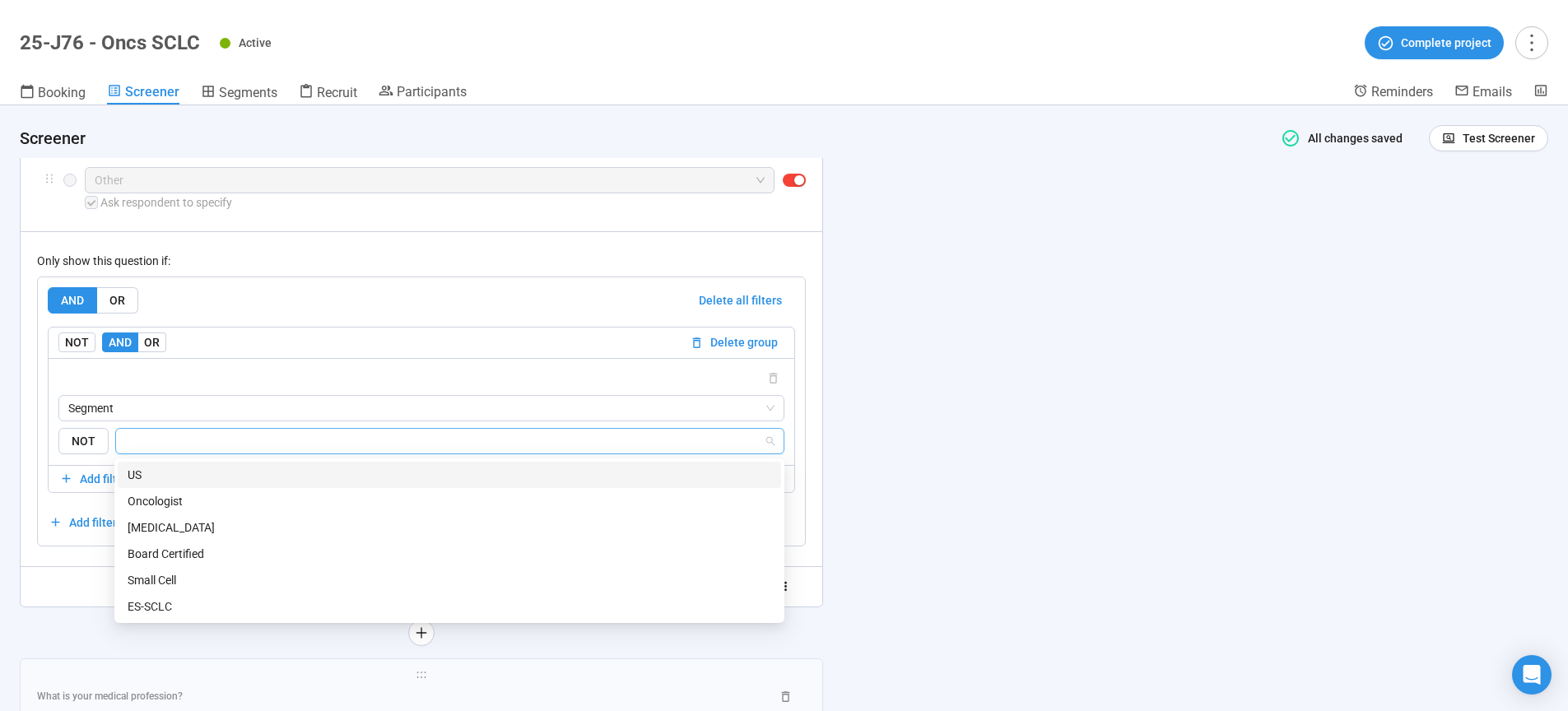
click at [139, 480] on div "US" at bounding box center [449, 475] width 643 height 18
click at [1316, 528] on div "**********" at bounding box center [784, 408] width 1568 height 606
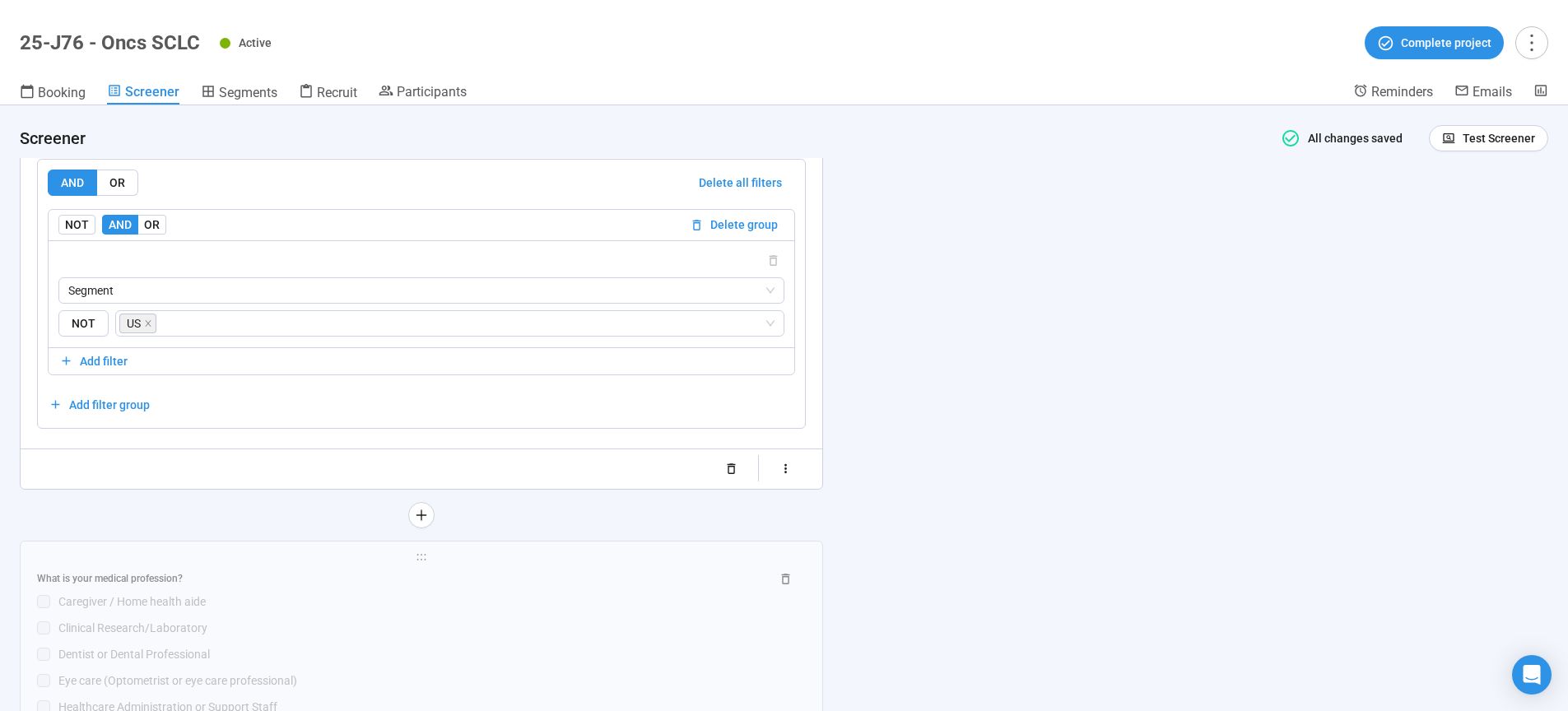
scroll to position [3724, 0]
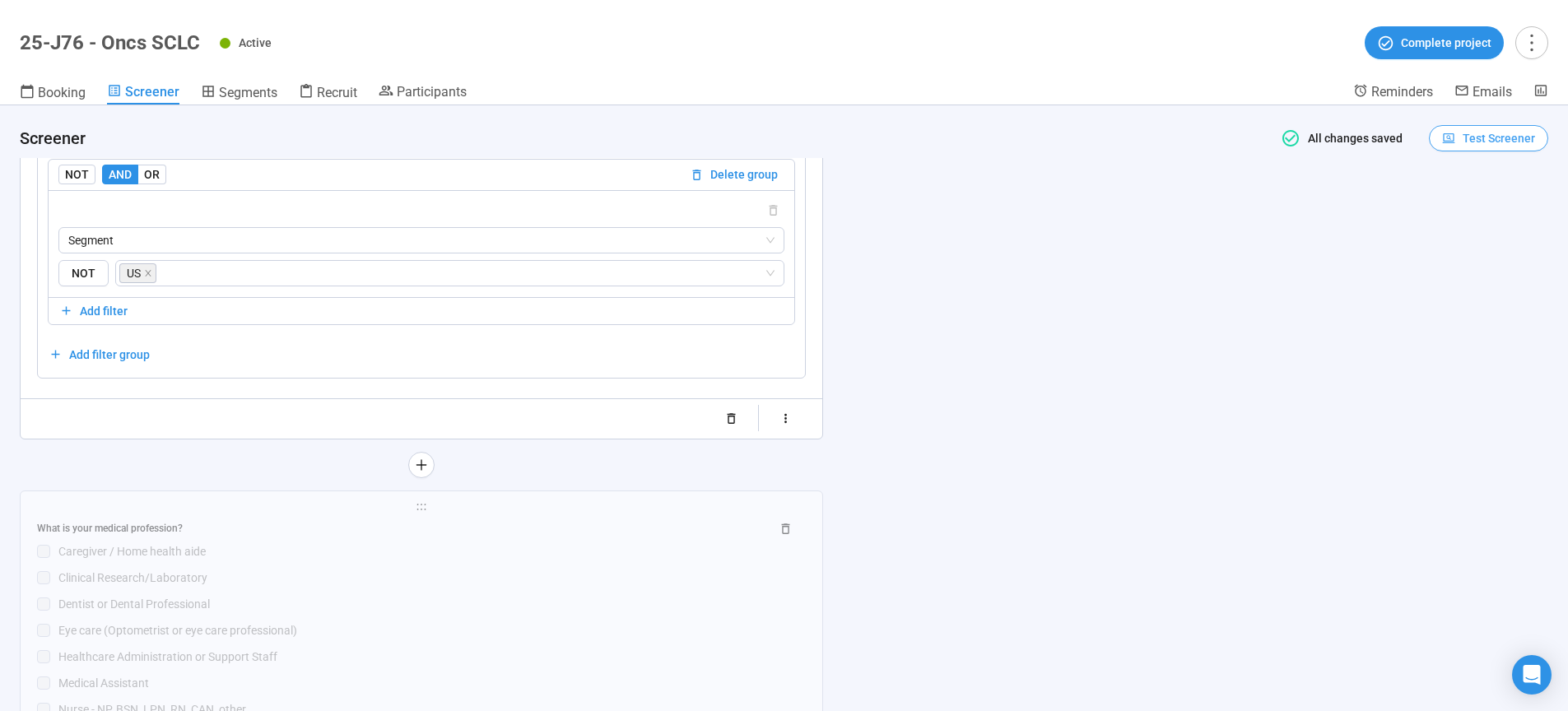
click at [1496, 148] on button "Test Screener" at bounding box center [1488, 138] width 120 height 27
click at [1453, 227] on link "Test screener" at bounding box center [1464, 223] width 67 height 13
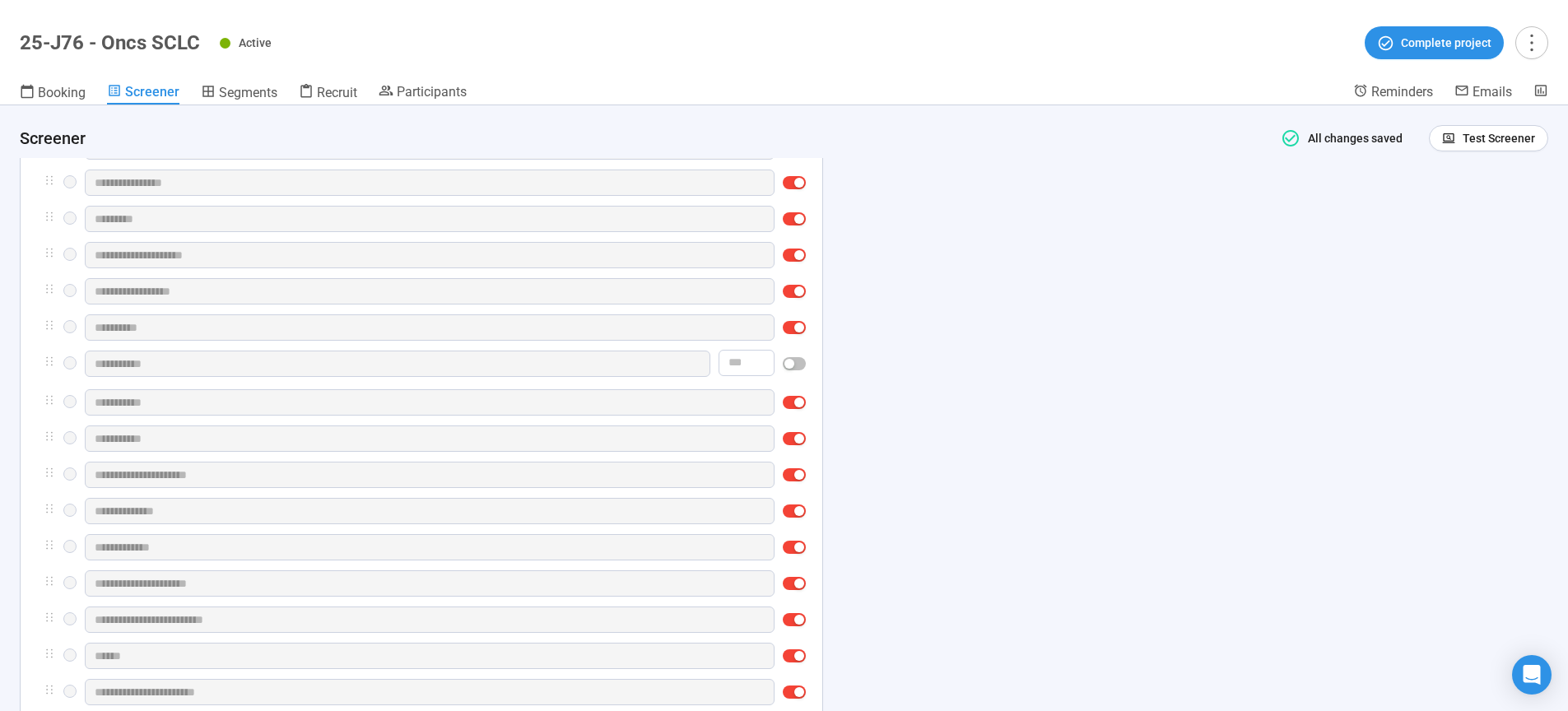
scroll to position [2927, 0]
